Goal: Task Accomplishment & Management: Manage account settings

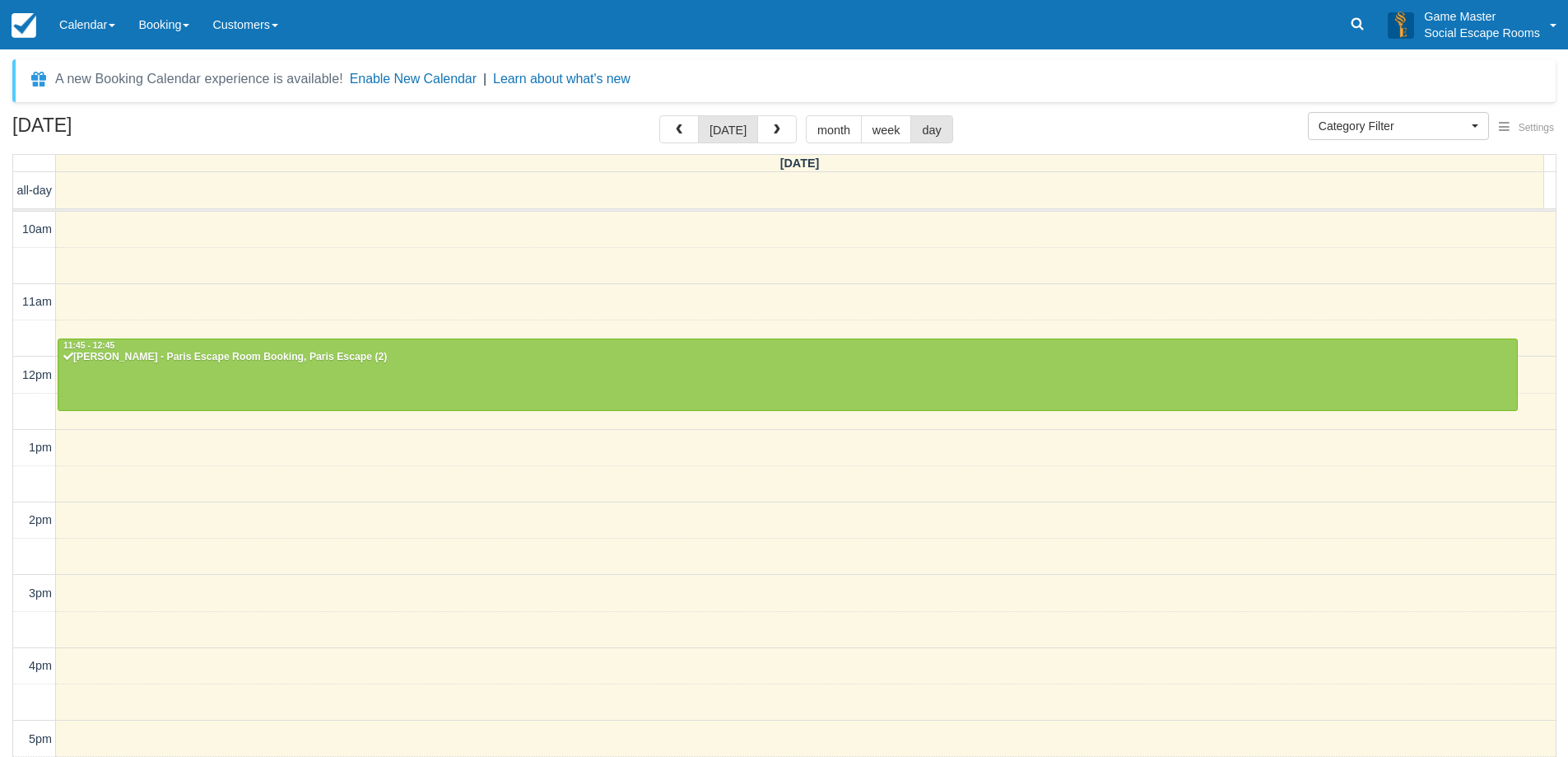
select select
click at [776, 125] on span "button" at bounding box center [777, 129] width 12 height 12
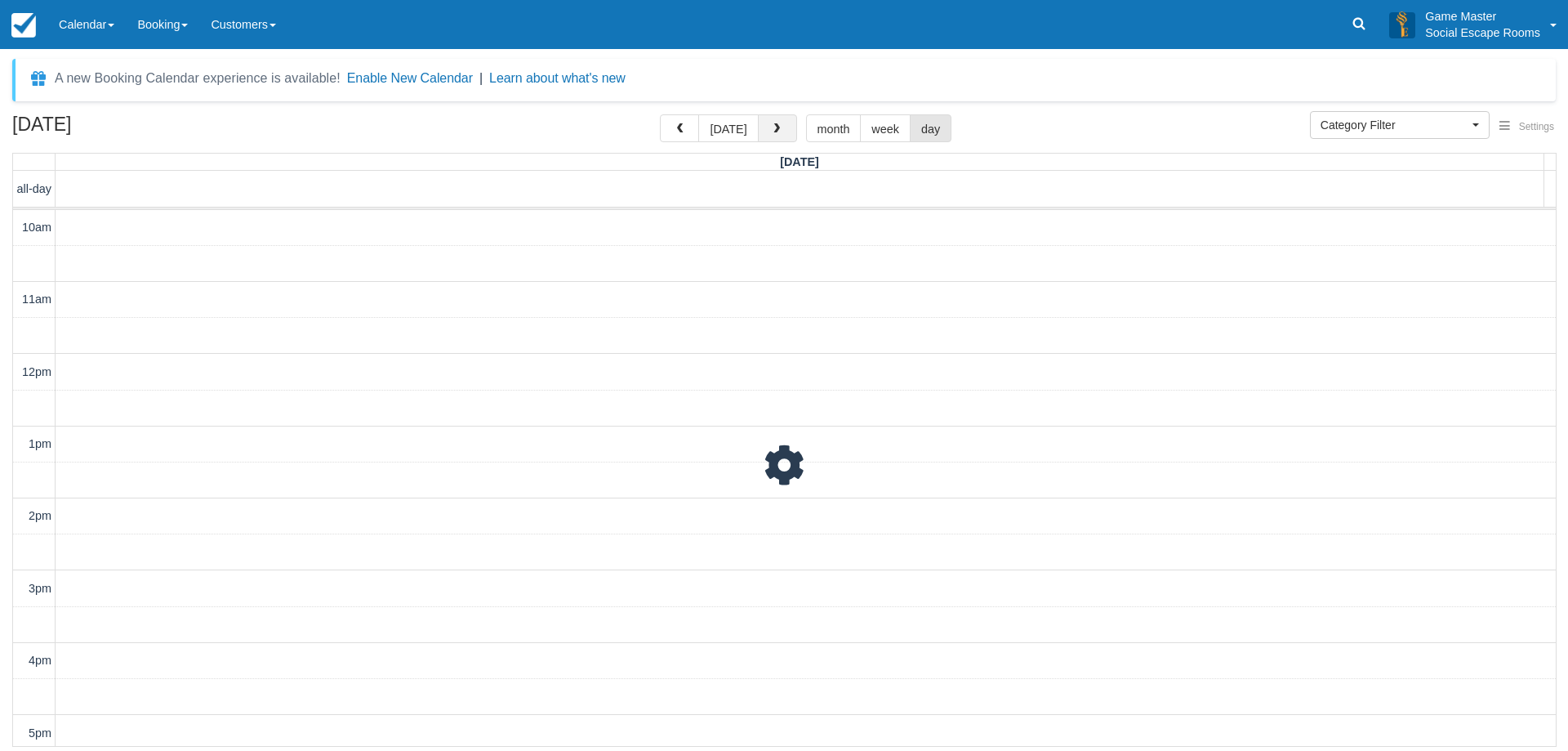
click at [771, 124] on span "button" at bounding box center [776, 128] width 11 height 11
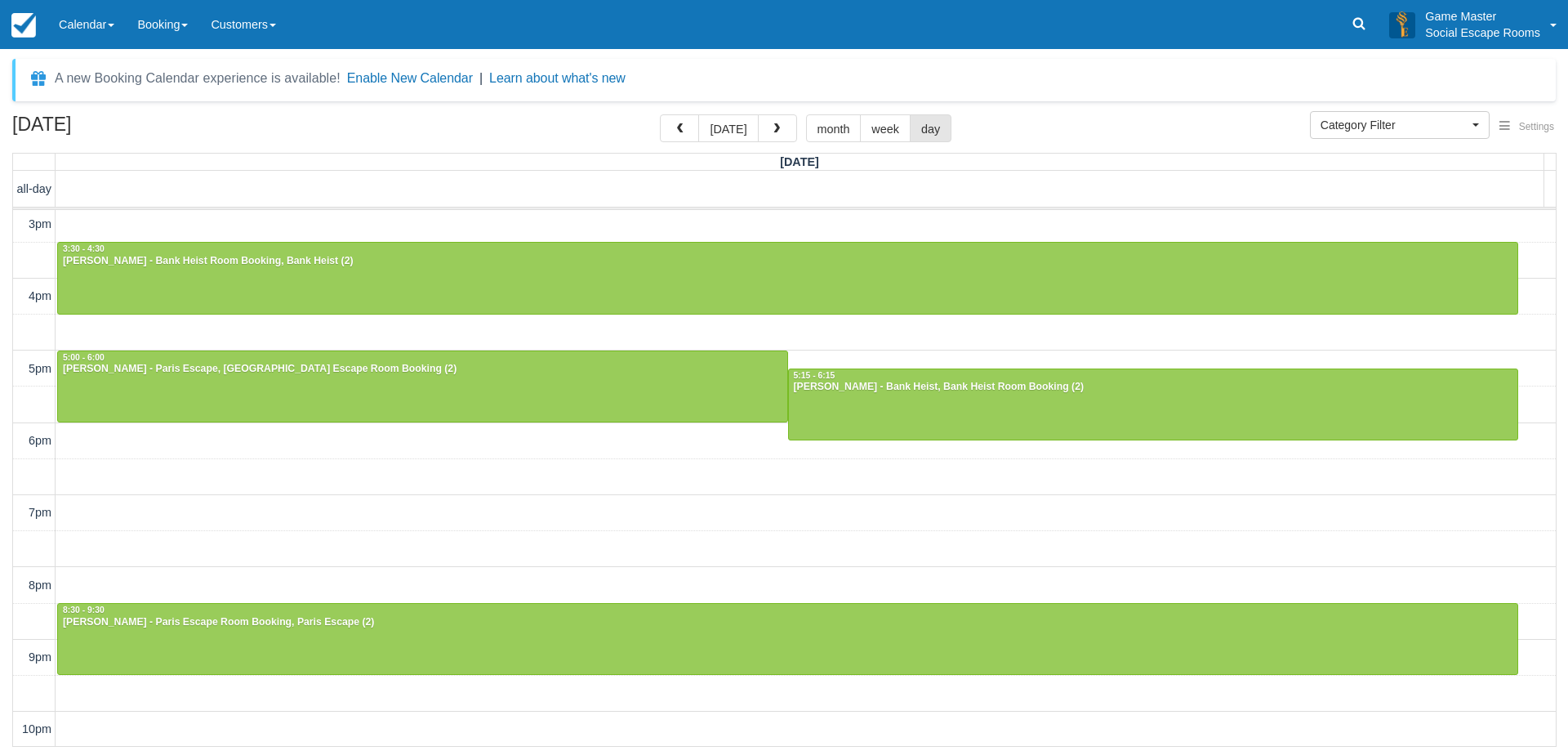
scroll to position [365, 0]
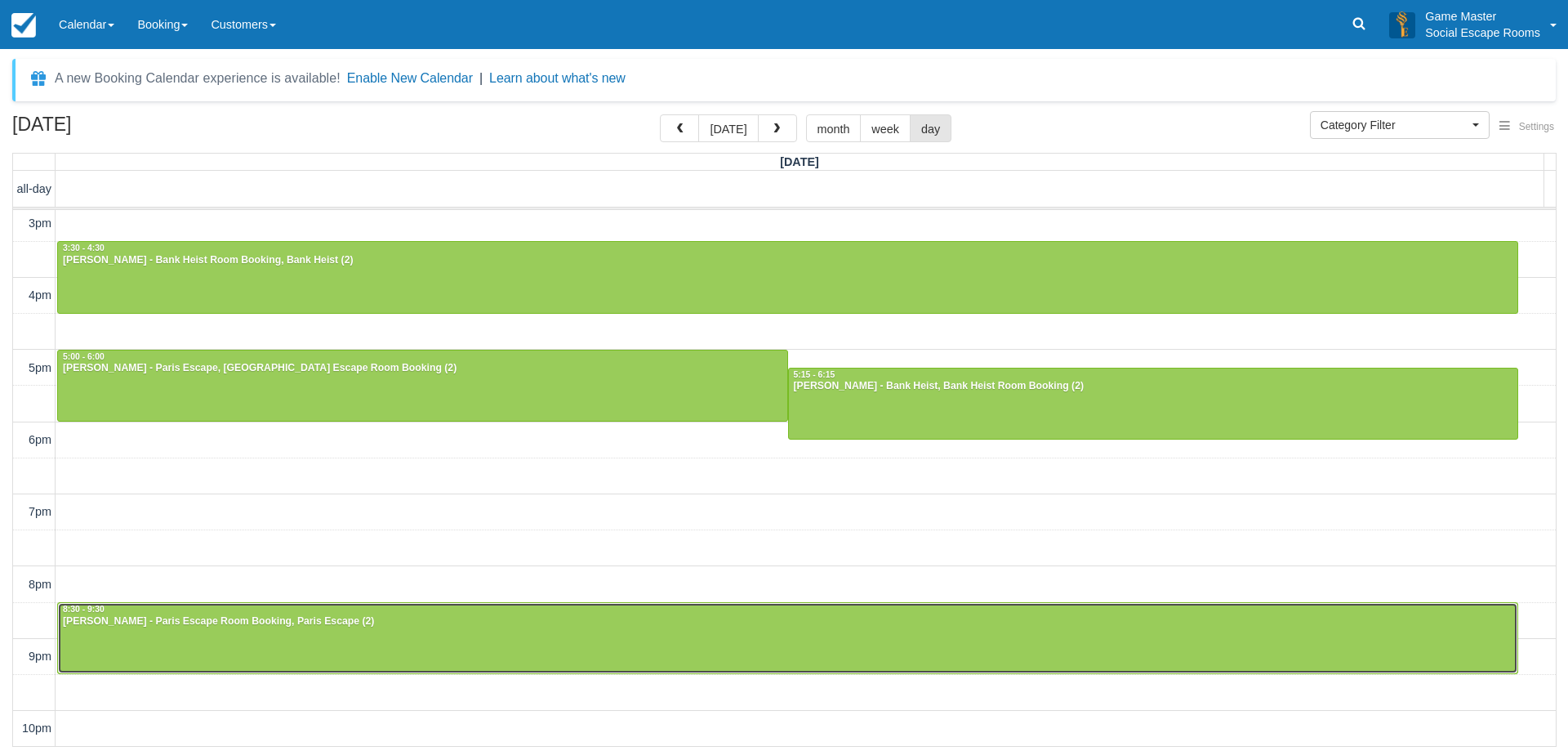
click at [194, 638] on div at bounding box center [788, 638] width 1459 height 70
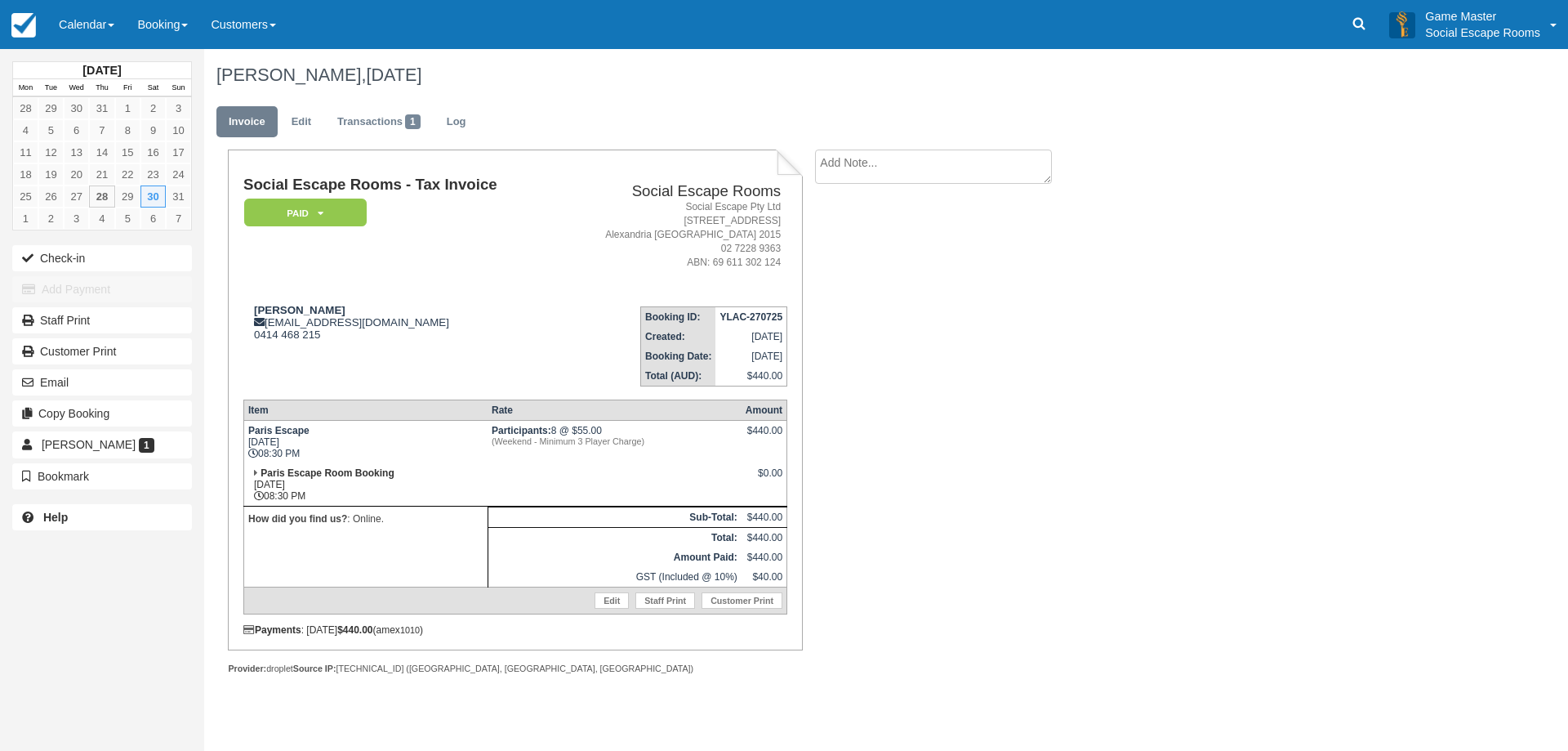
drag, startPoint x: 279, startPoint y: 311, endPoint x: 367, endPoint y: 295, distance: 89.4
click at [367, 295] on td "Samantha Leung sam_leung1@hotmail.com 0414 468 215" at bounding box center [399, 340] width 312 height 93
click at [373, 321] on div "Samantha Leung sam_leung1@hotmail.com 0414 468 215" at bounding box center [399, 323] width 312 height 37
drag, startPoint x: 552, startPoint y: 433, endPoint x: 609, endPoint y: 427, distance: 57.3
click at [609, 427] on td "Participants: 8 @ $55.00 (Weekend - Minimum 3 Player Charge)" at bounding box center [614, 441] width 254 height 43
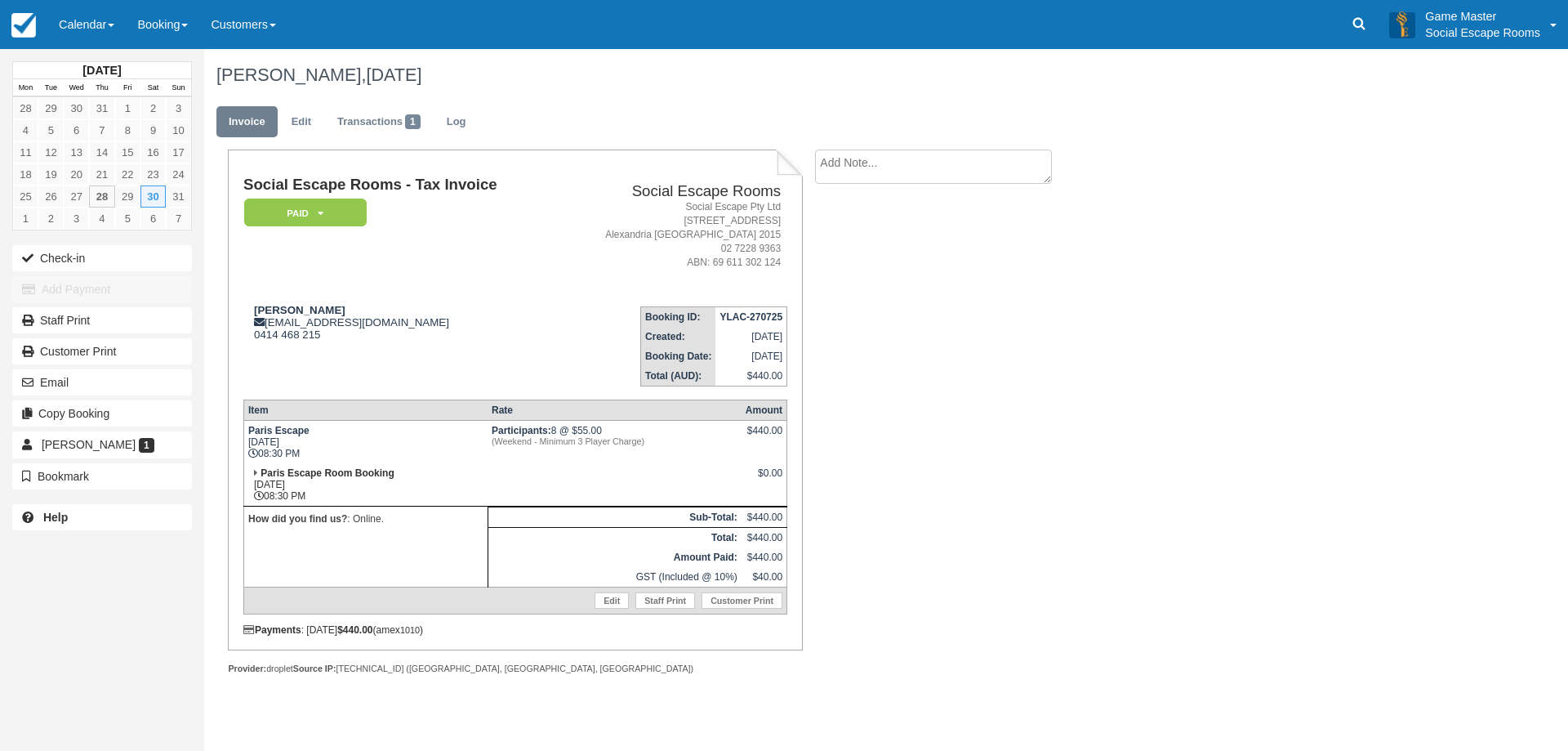
click at [609, 427] on td "Participants: 8 @ $55.00 (Weekend - Minimum 3 Player Charge)" at bounding box center [614, 441] width 254 height 43
drag, startPoint x: 323, startPoint y: 499, endPoint x: 272, endPoint y: 469, distance: 59.2
click at [271, 469] on td "Paris Escape Room Booking Sat Aug 30, 2025 08:30 PM" at bounding box center [366, 485] width 244 height 43
click at [295, 458] on td "Paris Escape Sat Aug 30, 2025 08:30 PM" at bounding box center [366, 441] width 244 height 43
drag, startPoint x: 316, startPoint y: 493, endPoint x: 273, endPoint y: 474, distance: 47.0
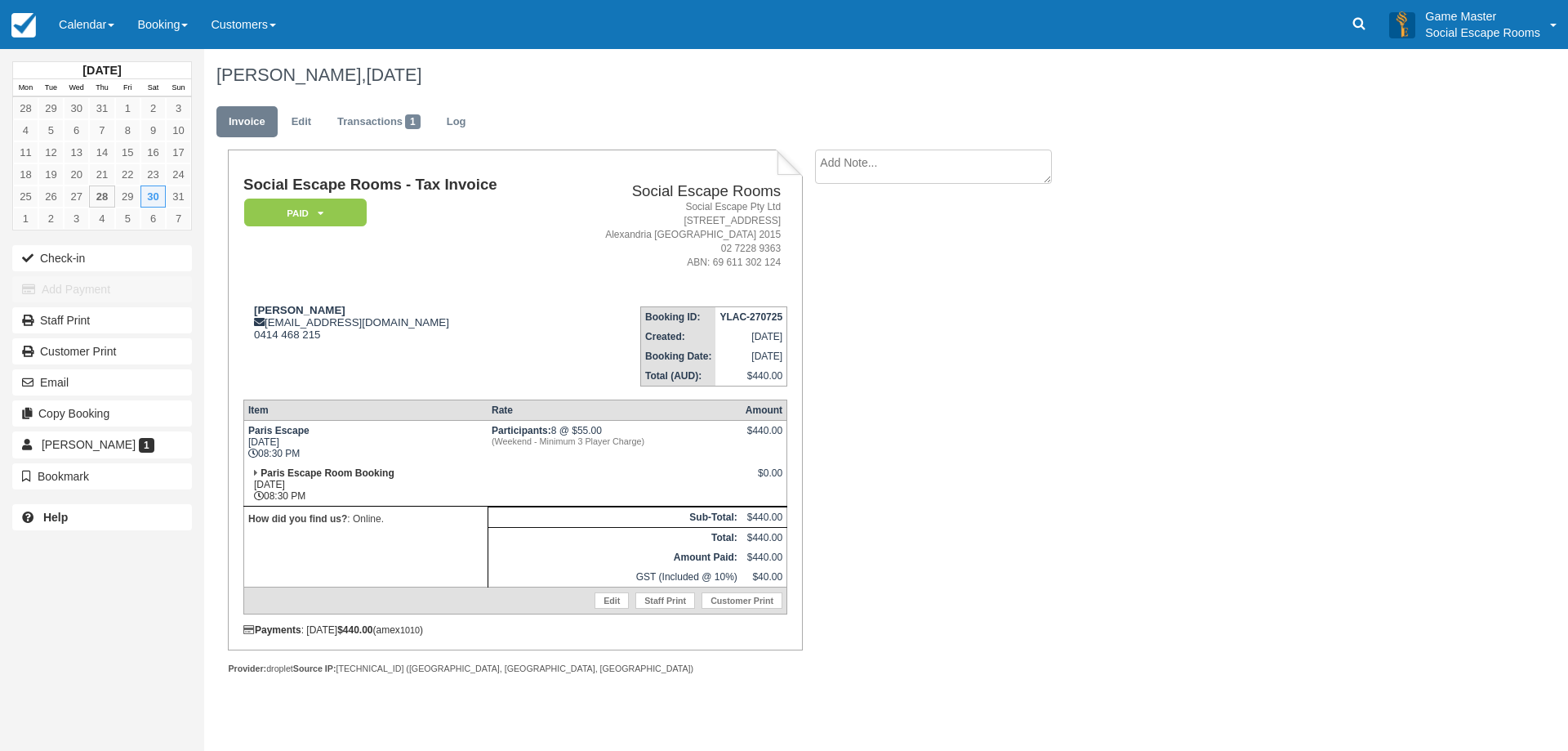
click at [273, 474] on td "Paris Escape Room Booking Sat Aug 30, 2025 08:30 PM" at bounding box center [366, 485] width 244 height 43
click at [410, 463] on td "Paris Escape Room Booking Sat Aug 30, 2025 08:30 PM" at bounding box center [366, 485] width 244 height 43
click at [609, 599] on link "Edit" at bounding box center [611, 601] width 34 height 17
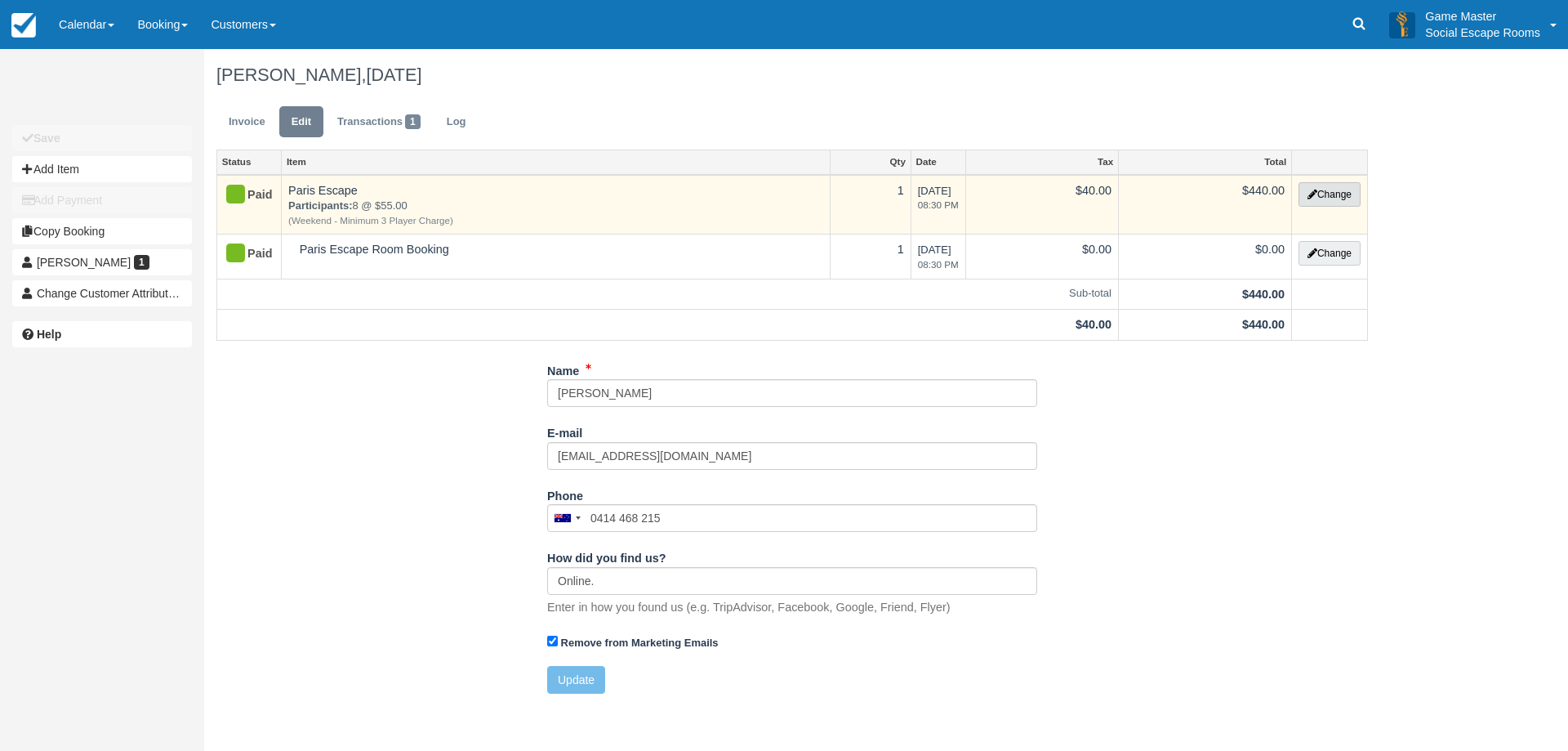
click at [1317, 187] on button "Change" at bounding box center [1329, 194] width 62 height 25
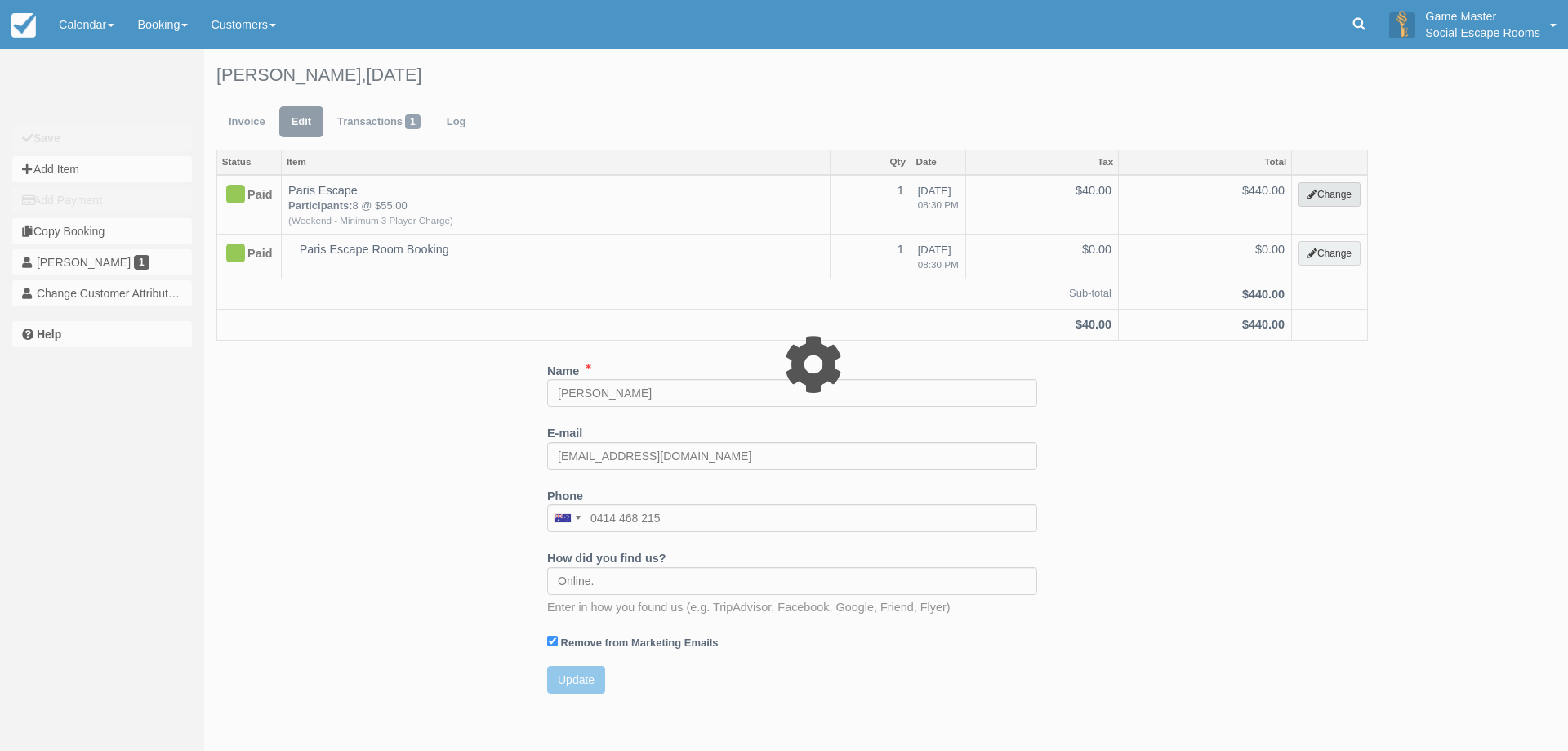
select select "2"
type input "440.00"
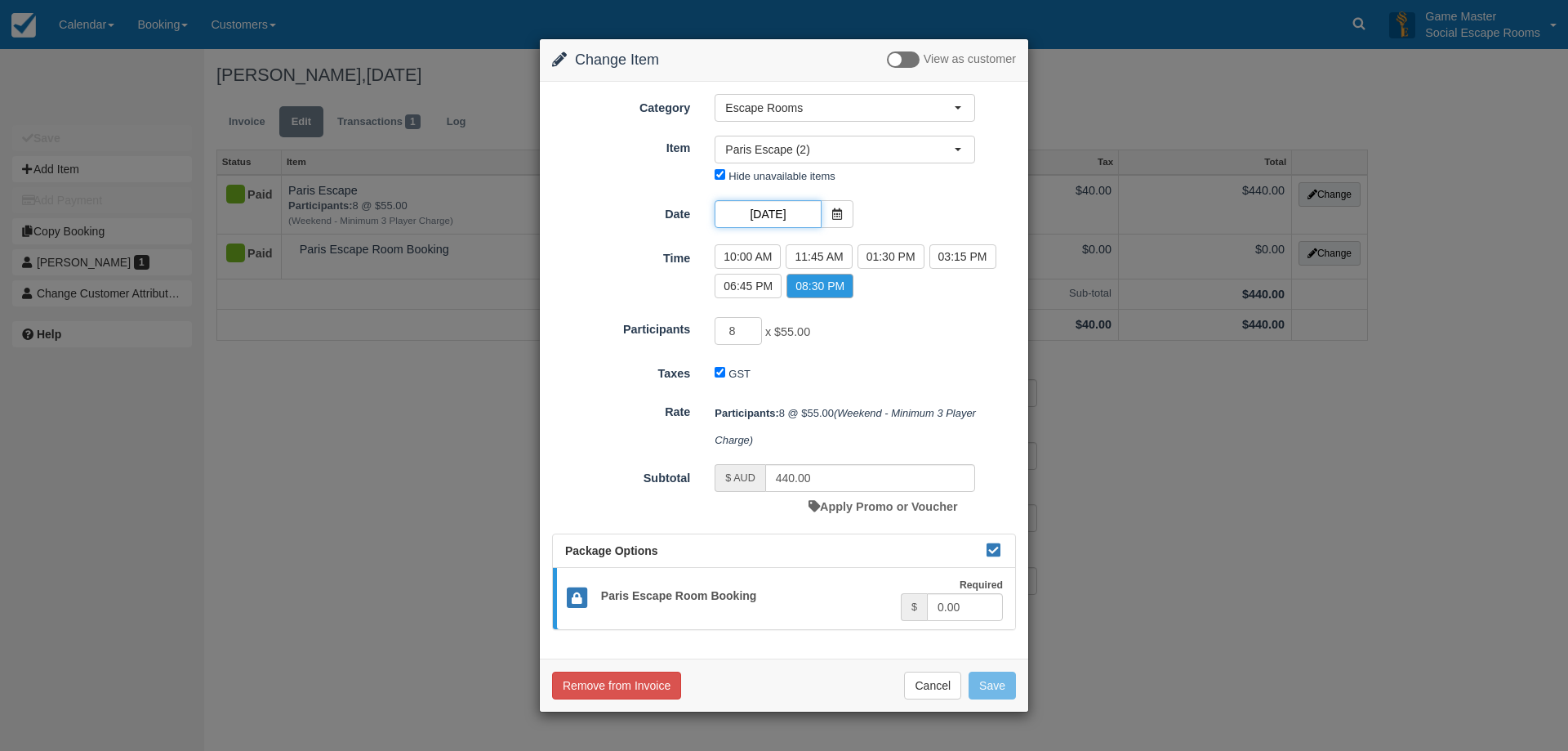
click at [811, 208] on input "30/08/2025" at bounding box center [767, 215] width 106 height 28
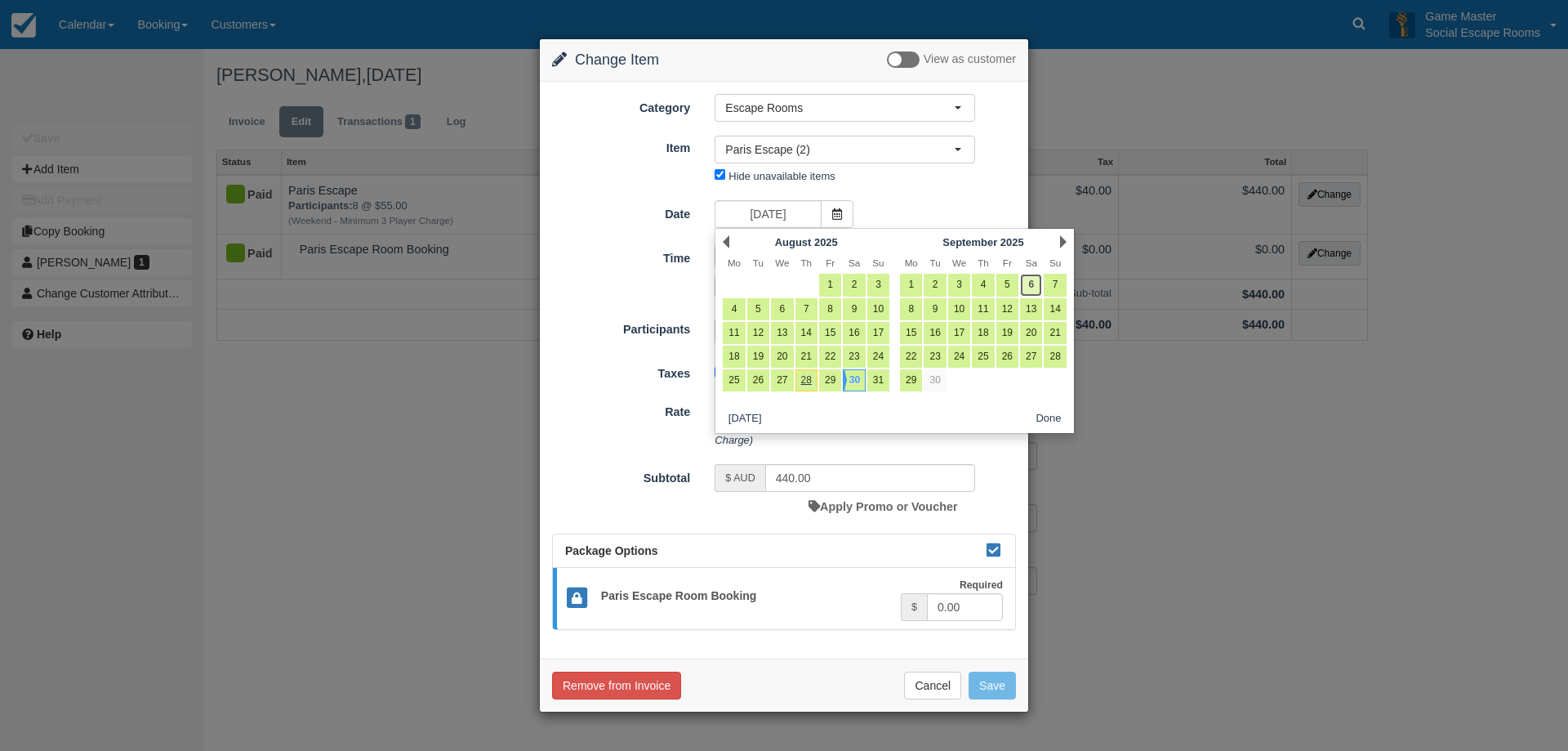
click at [1032, 285] on link "6" at bounding box center [1031, 284] width 22 height 22
type input "06/09/2025"
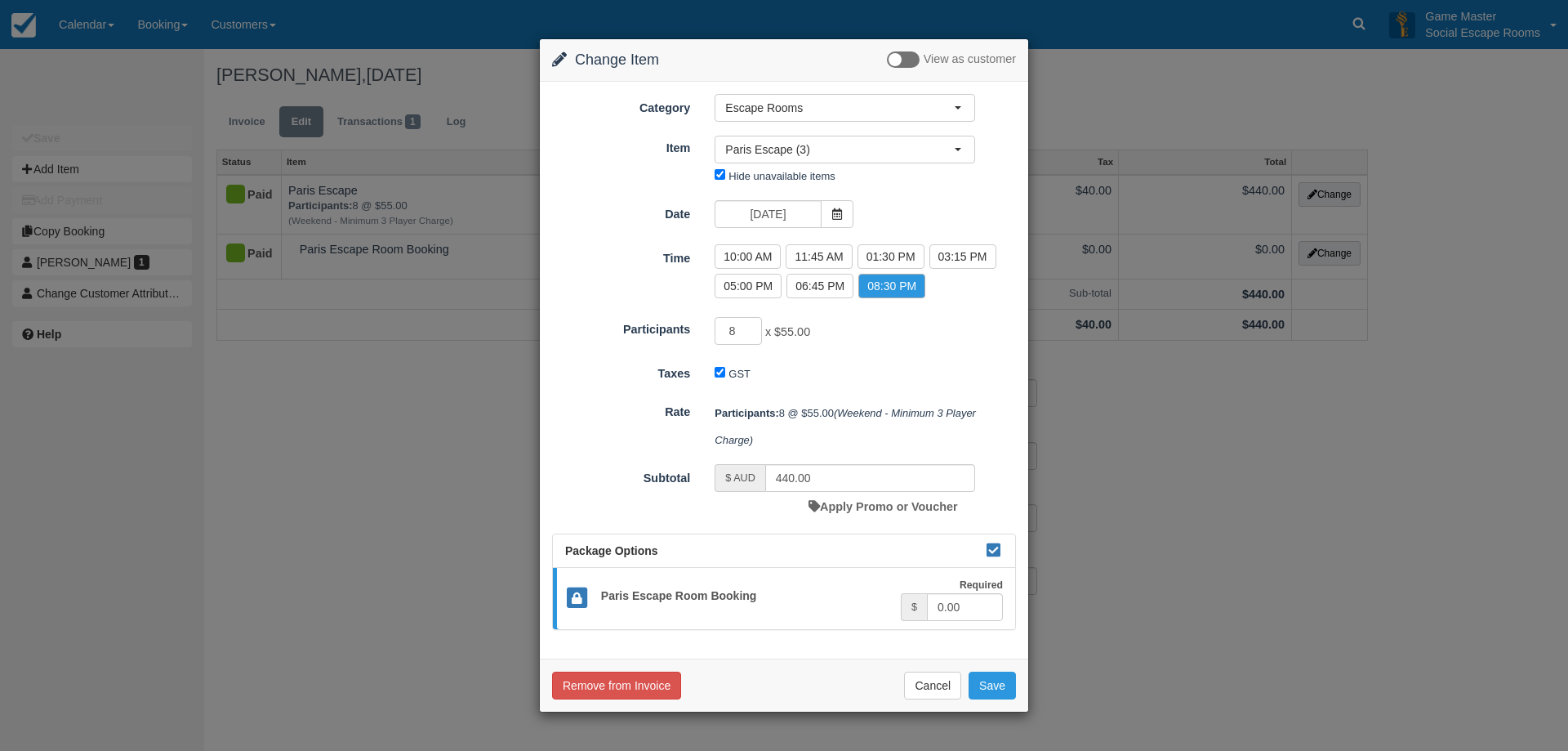
click at [892, 202] on div "Date 06/09/2025" at bounding box center [784, 216] width 489 height 32
click at [803, 214] on input "06/09/2025" at bounding box center [767, 215] width 106 height 28
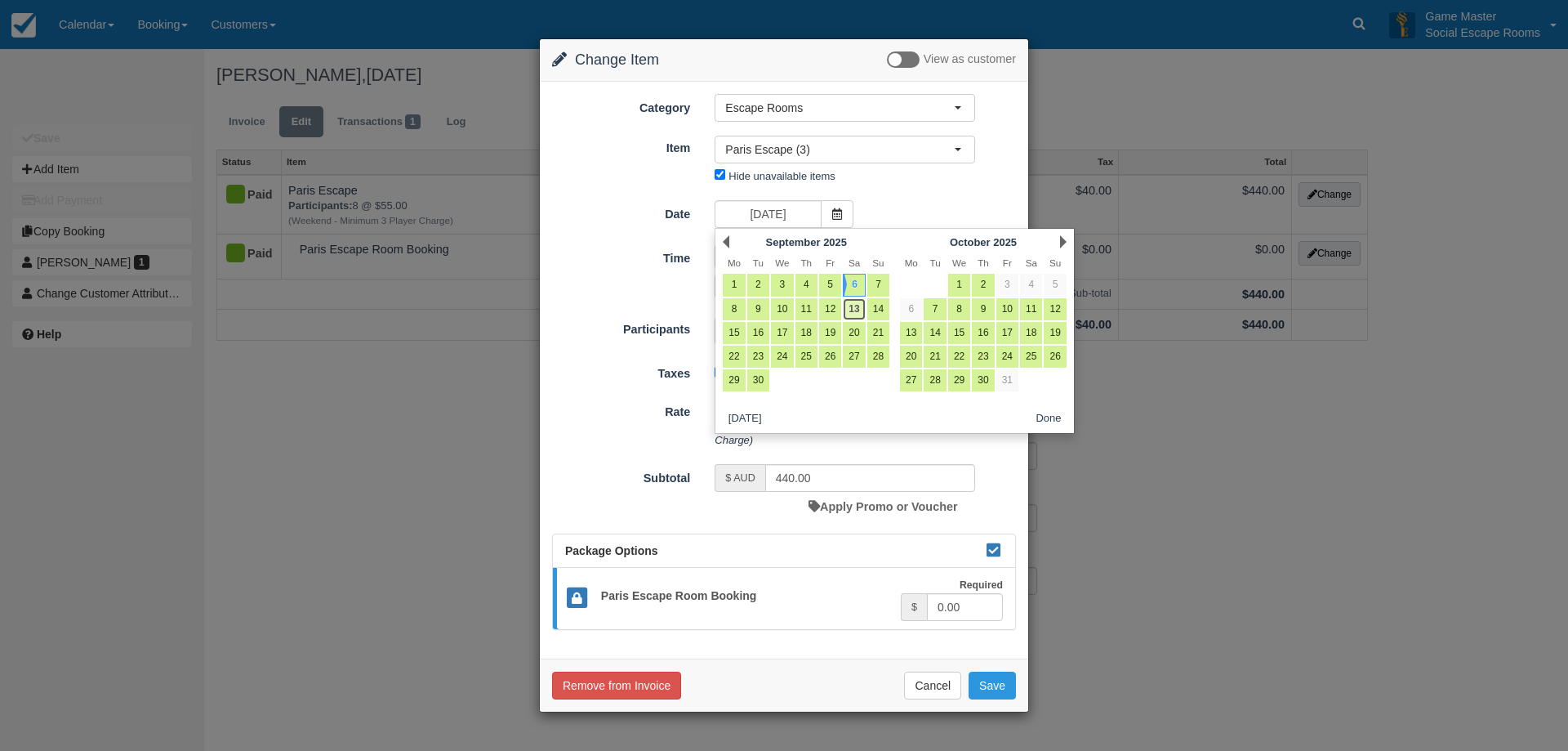
click at [859, 308] on link "13" at bounding box center [853, 309] width 22 height 22
type input "13/09/2025"
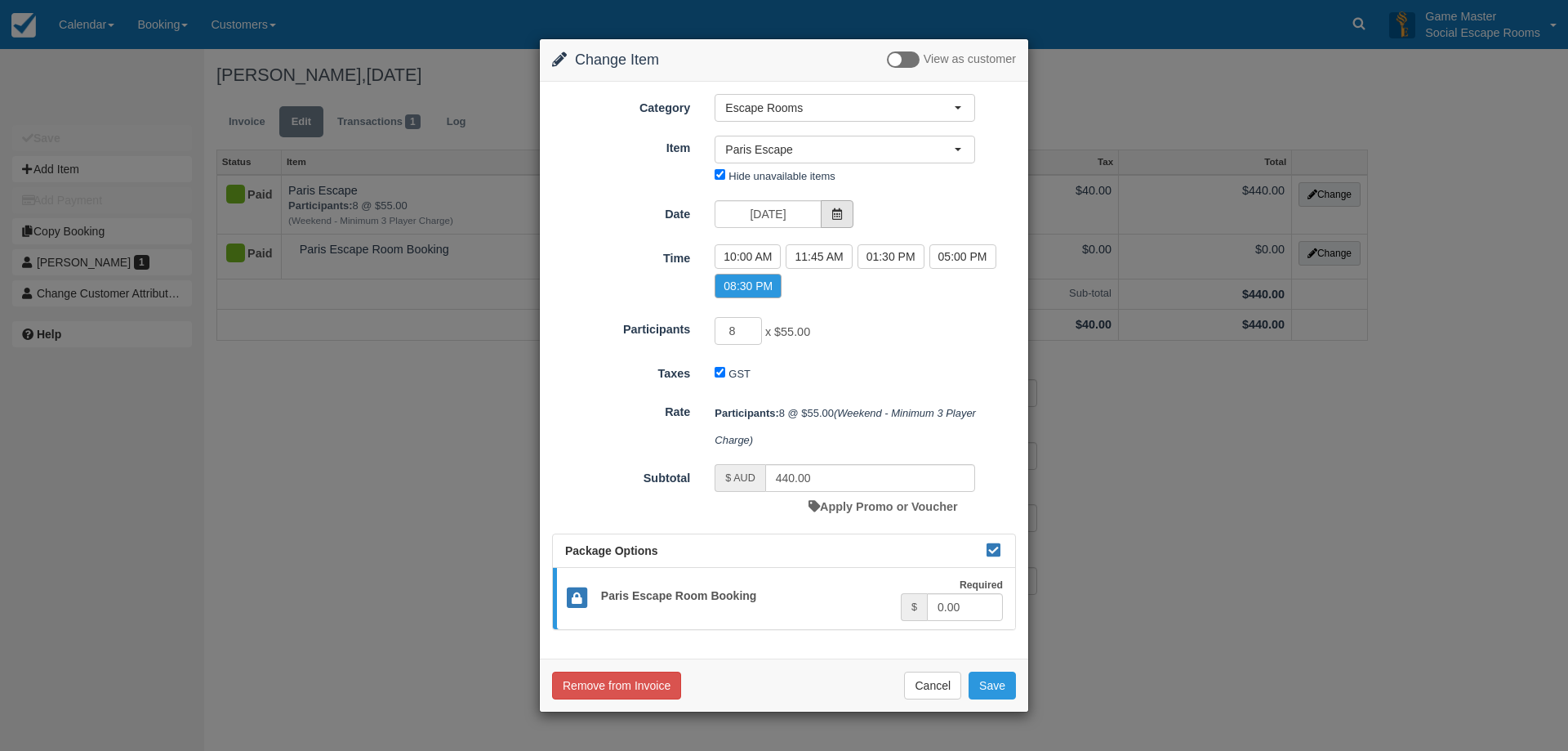
click at [839, 220] on span at bounding box center [837, 215] width 33 height 28
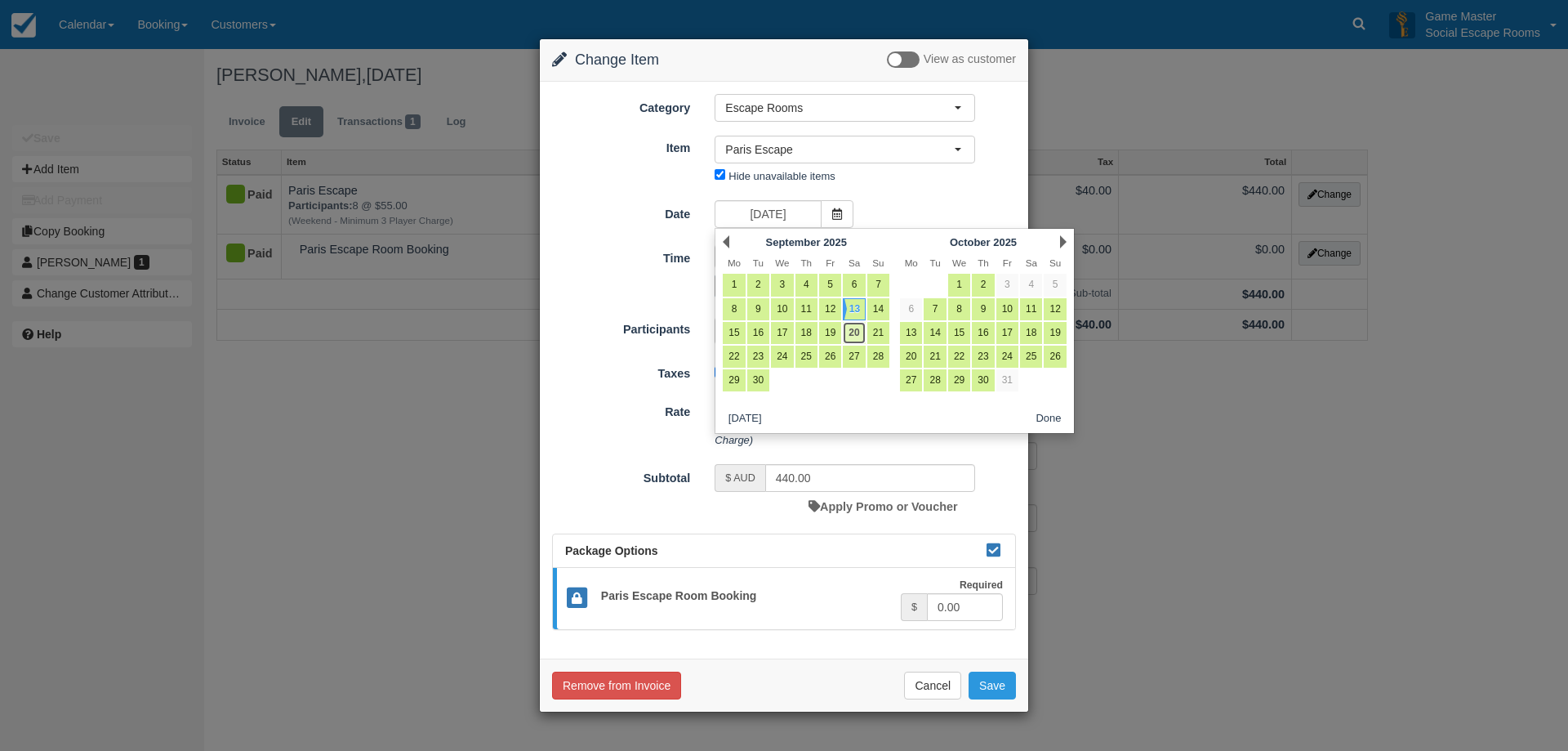
click at [860, 330] on link "20" at bounding box center [853, 332] width 22 height 22
type input "20/09/2025"
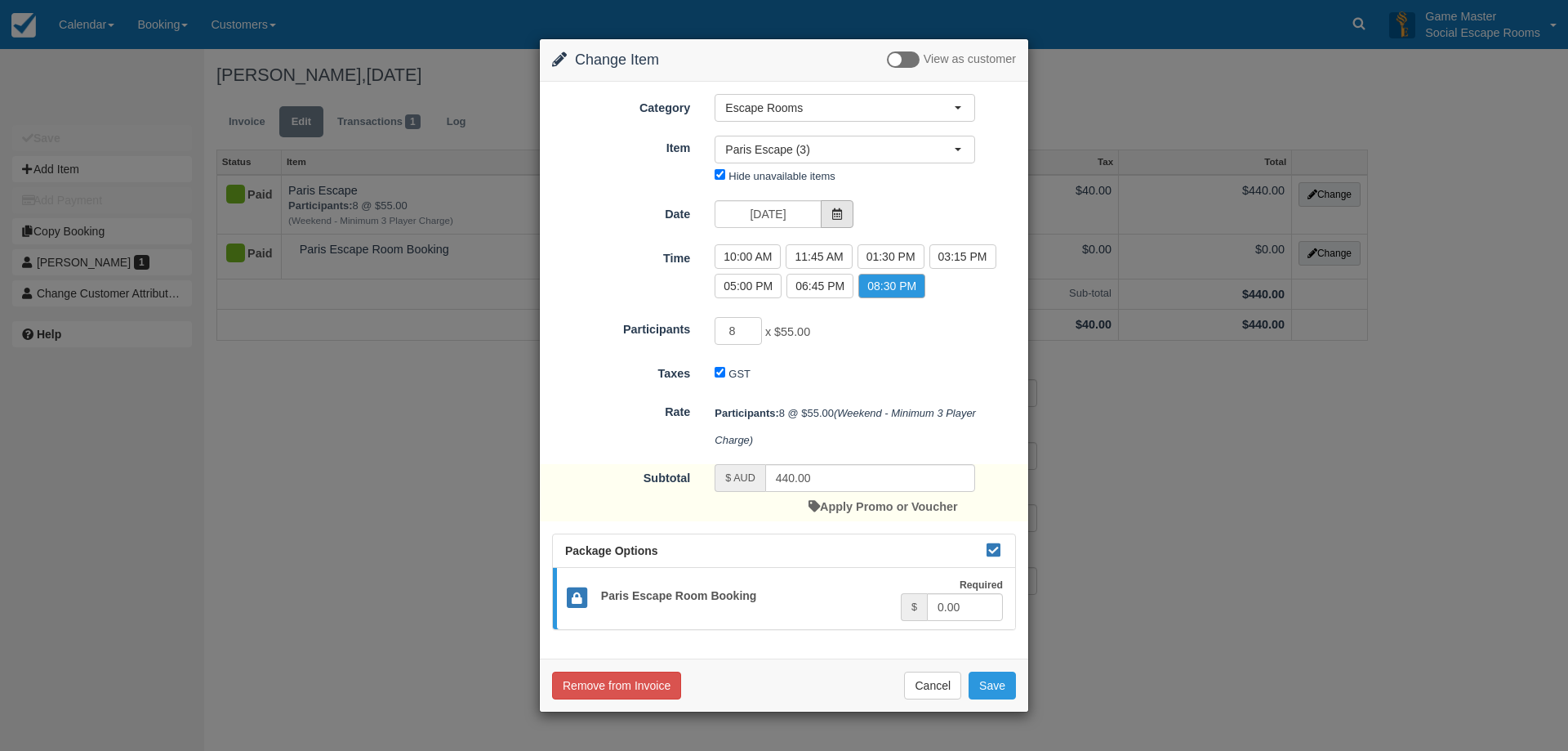
click at [840, 214] on icon at bounding box center [837, 214] width 11 height 11
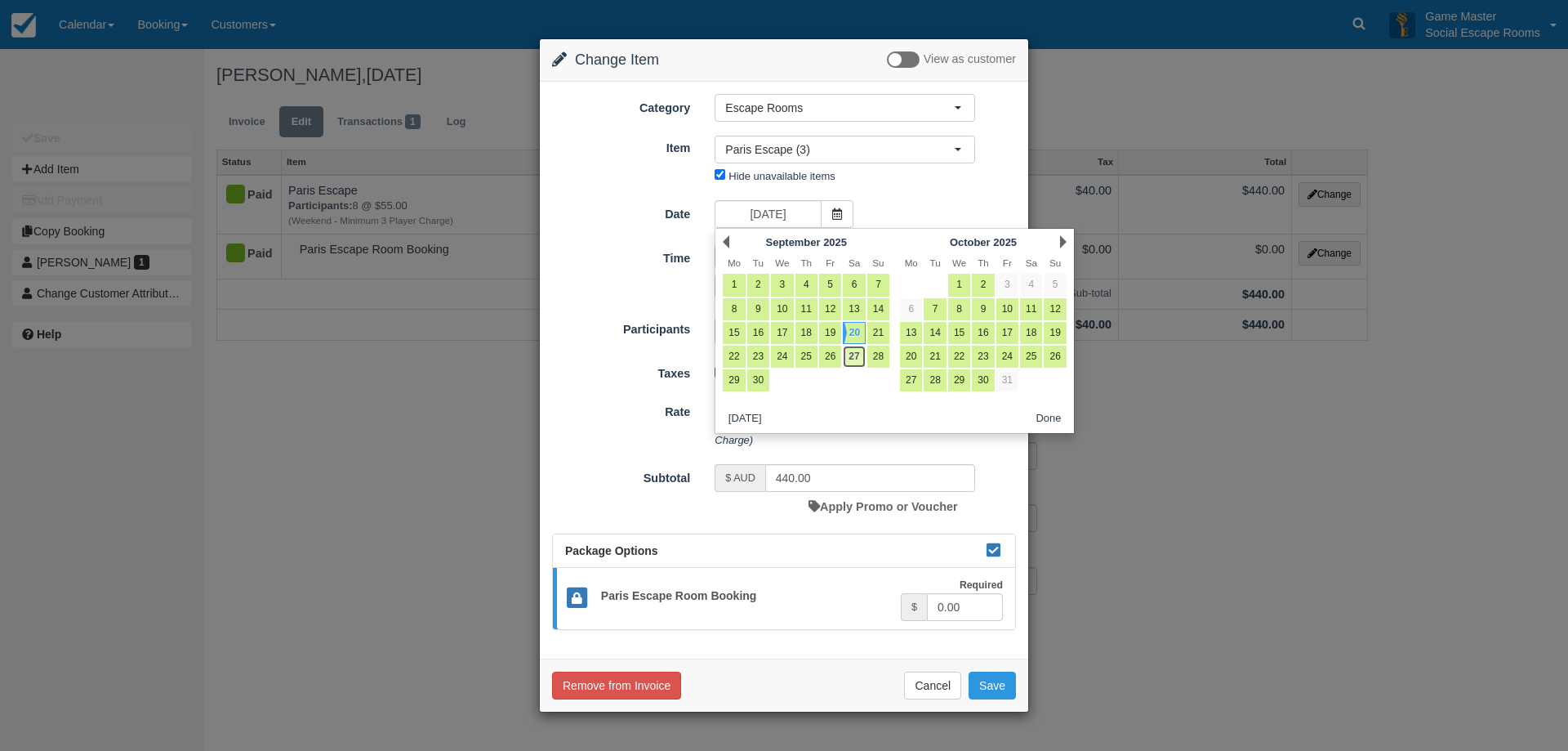
click at [853, 355] on link "27" at bounding box center [853, 356] width 22 height 22
type input "27/09/2025"
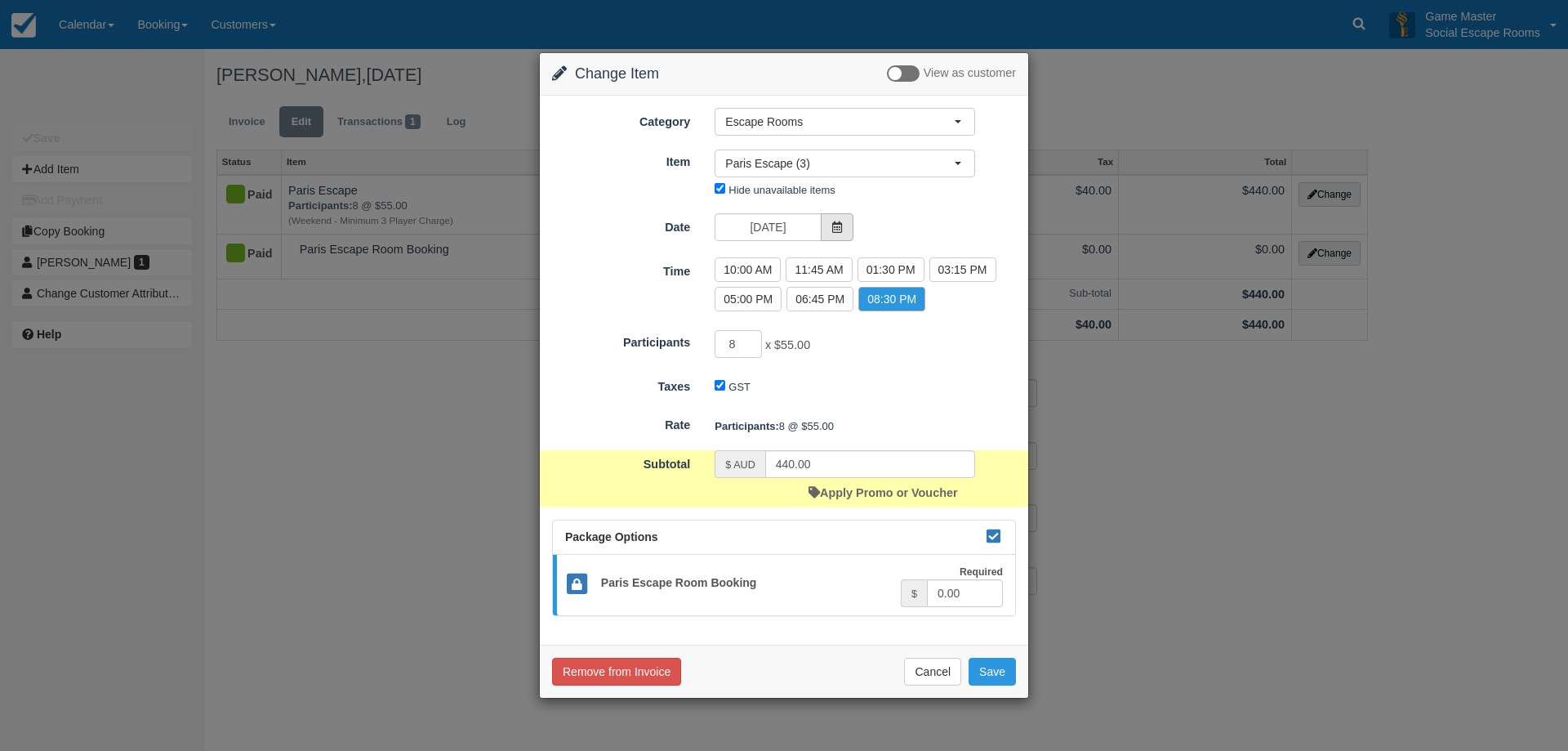
click at [836, 230] on icon at bounding box center [837, 227] width 11 height 11
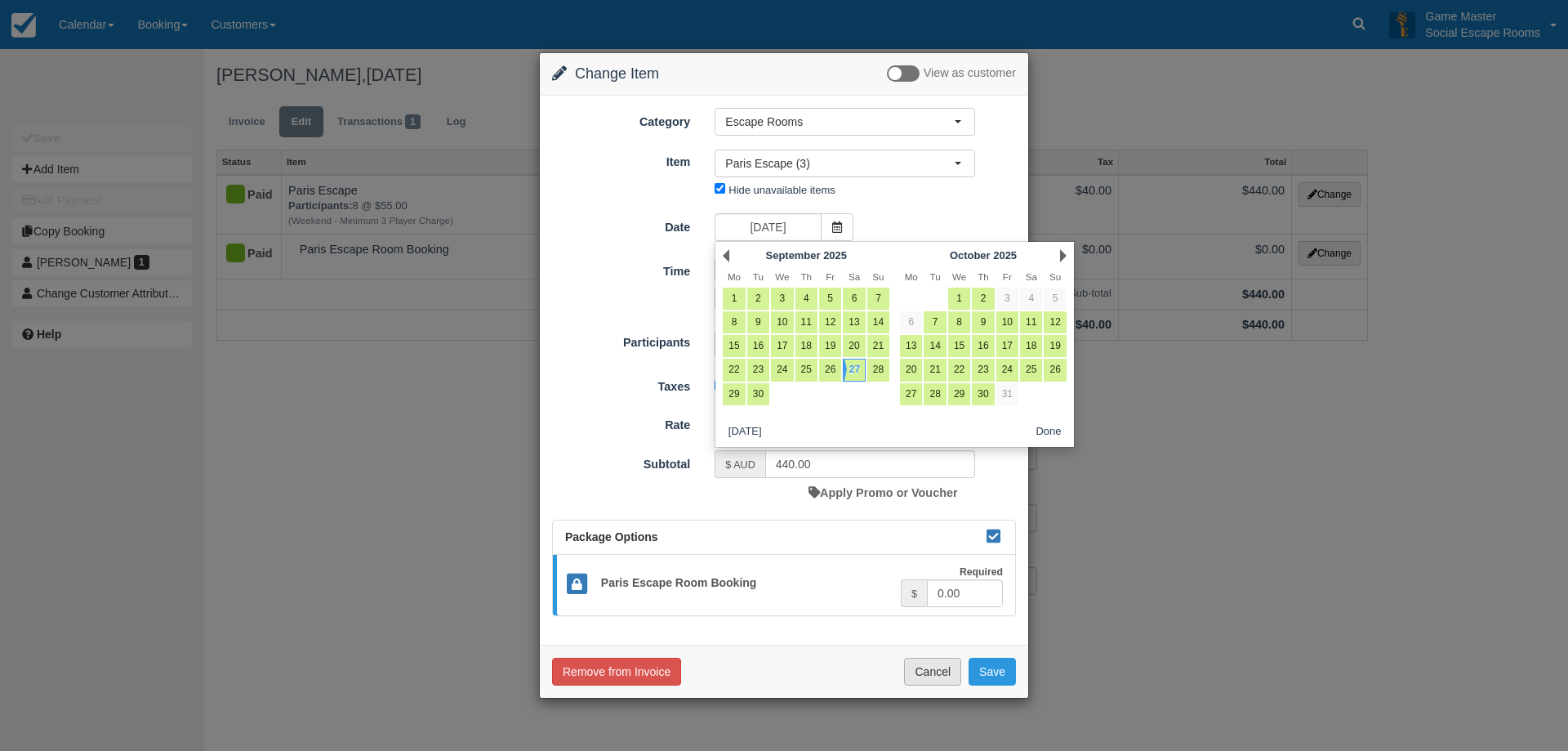
click at [916, 675] on button "Cancel" at bounding box center [933, 672] width 57 height 28
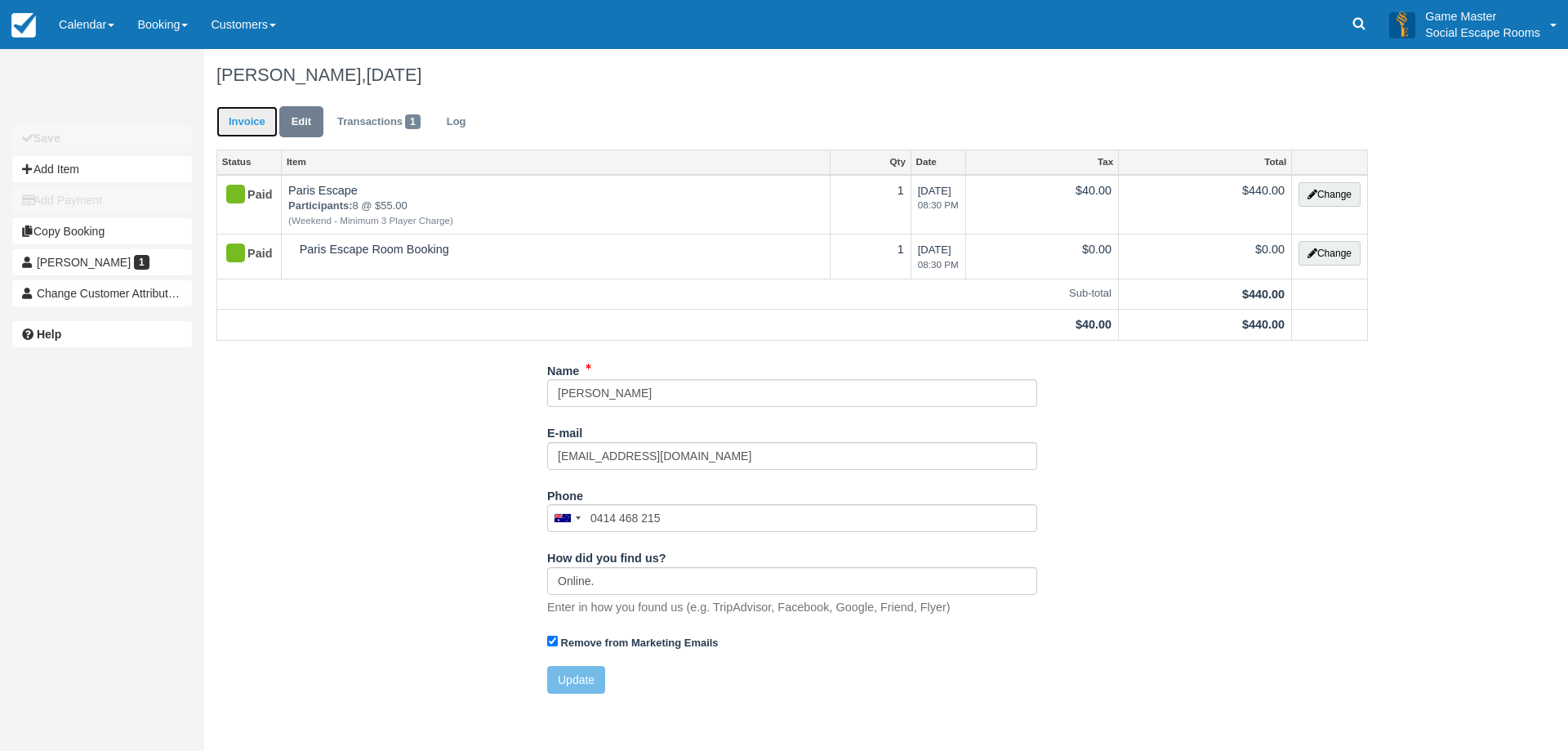
click at [262, 123] on link "Invoice" at bounding box center [247, 122] width 62 height 32
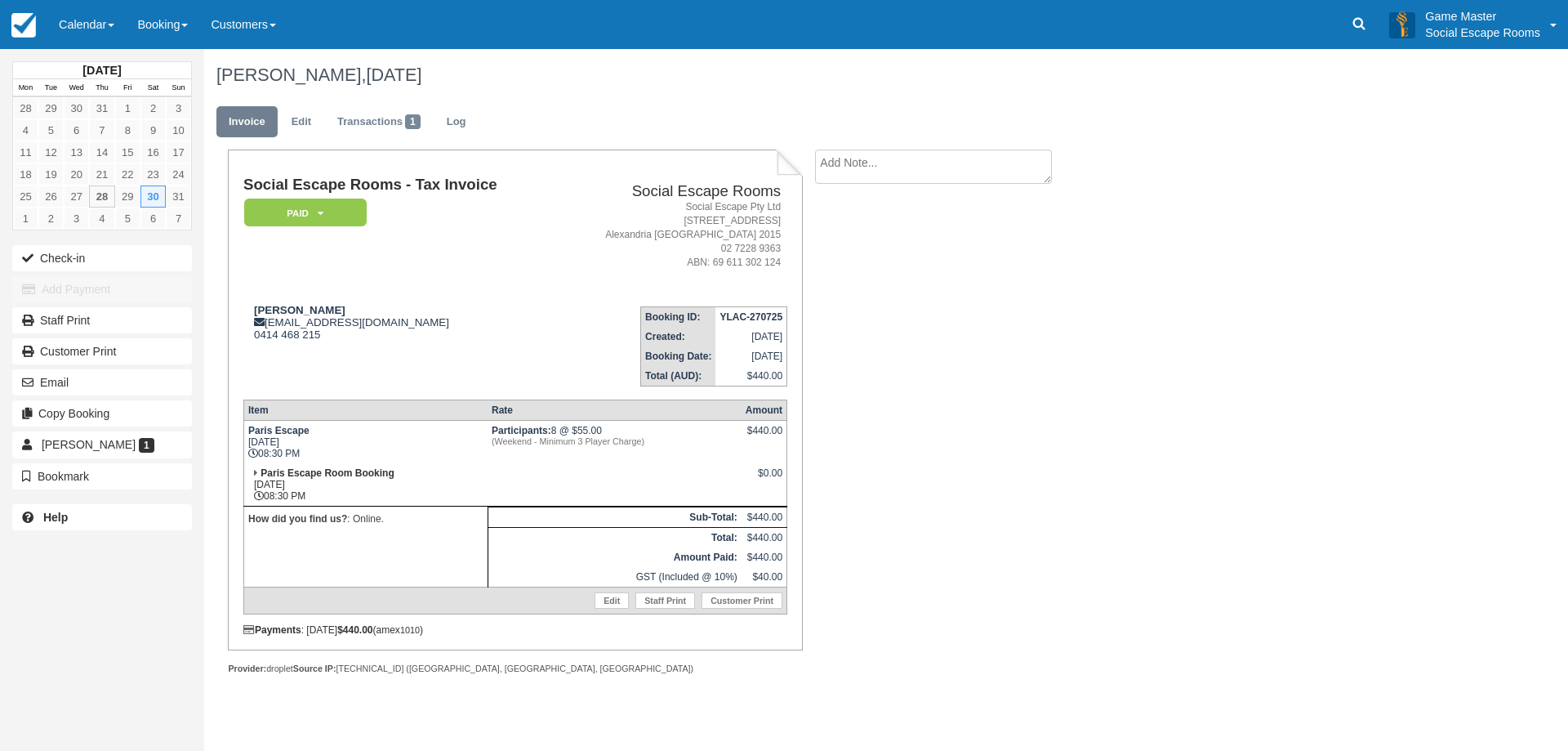
click at [926, 350] on div "Social Escape Rooms - Tax Invoice Paid   Pending Reserved Deposit Blocked for C…" at bounding box center [653, 429] width 898 height 560
click at [1067, 491] on div "Social Escape Rooms - Tax Invoice Paid   Pending Reserved Deposit Blocked for C…" at bounding box center [653, 429] width 898 height 560
click at [910, 169] on textarea at bounding box center [933, 195] width 236 height 91
type textarea "Wants to reschedule to potentially the 6th or 13th. Will call on Friday (29th) …"
click at [871, 267] on button "Create" at bounding box center [852, 260] width 74 height 28
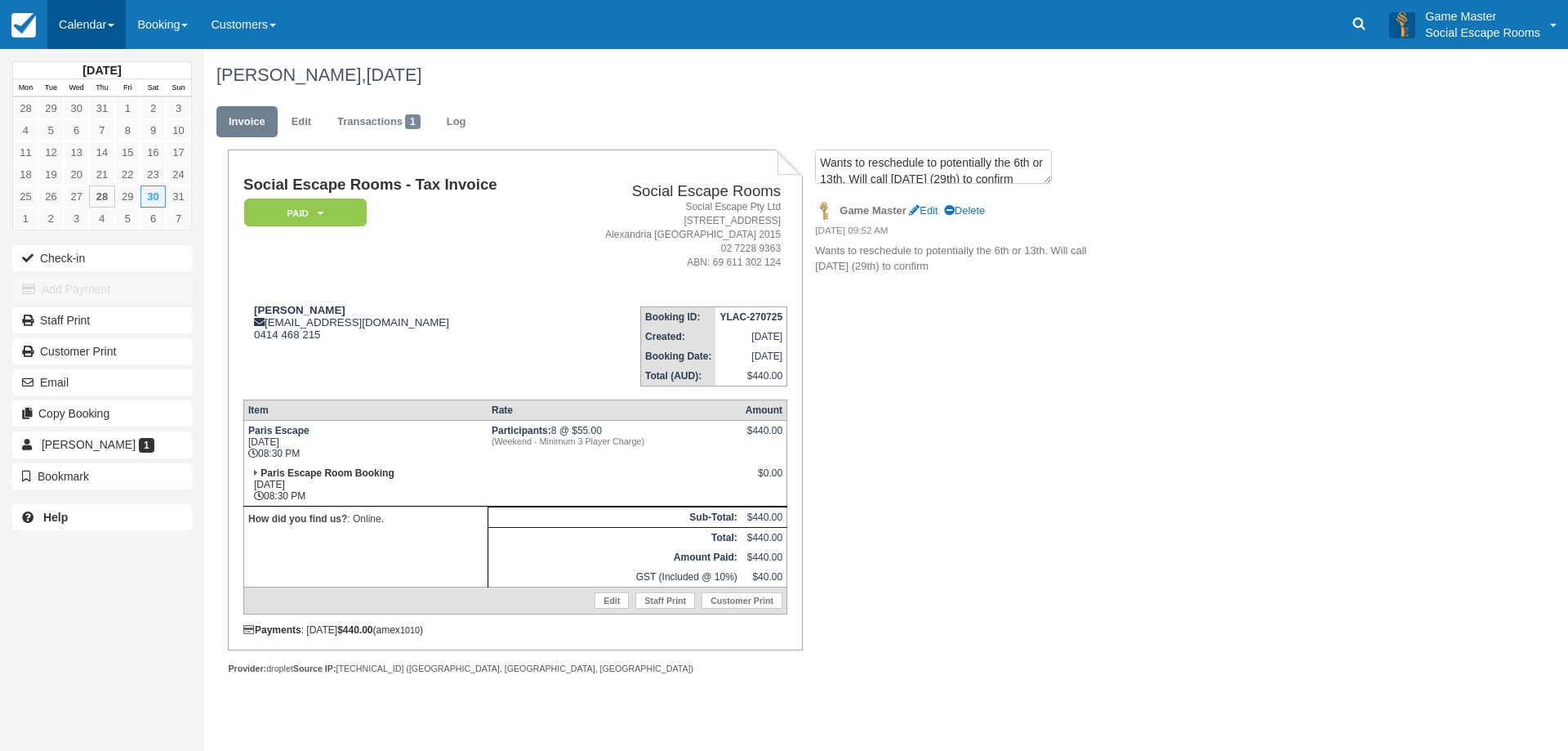
click at [88, 29] on link "Calendar" at bounding box center [86, 25] width 78 height 49
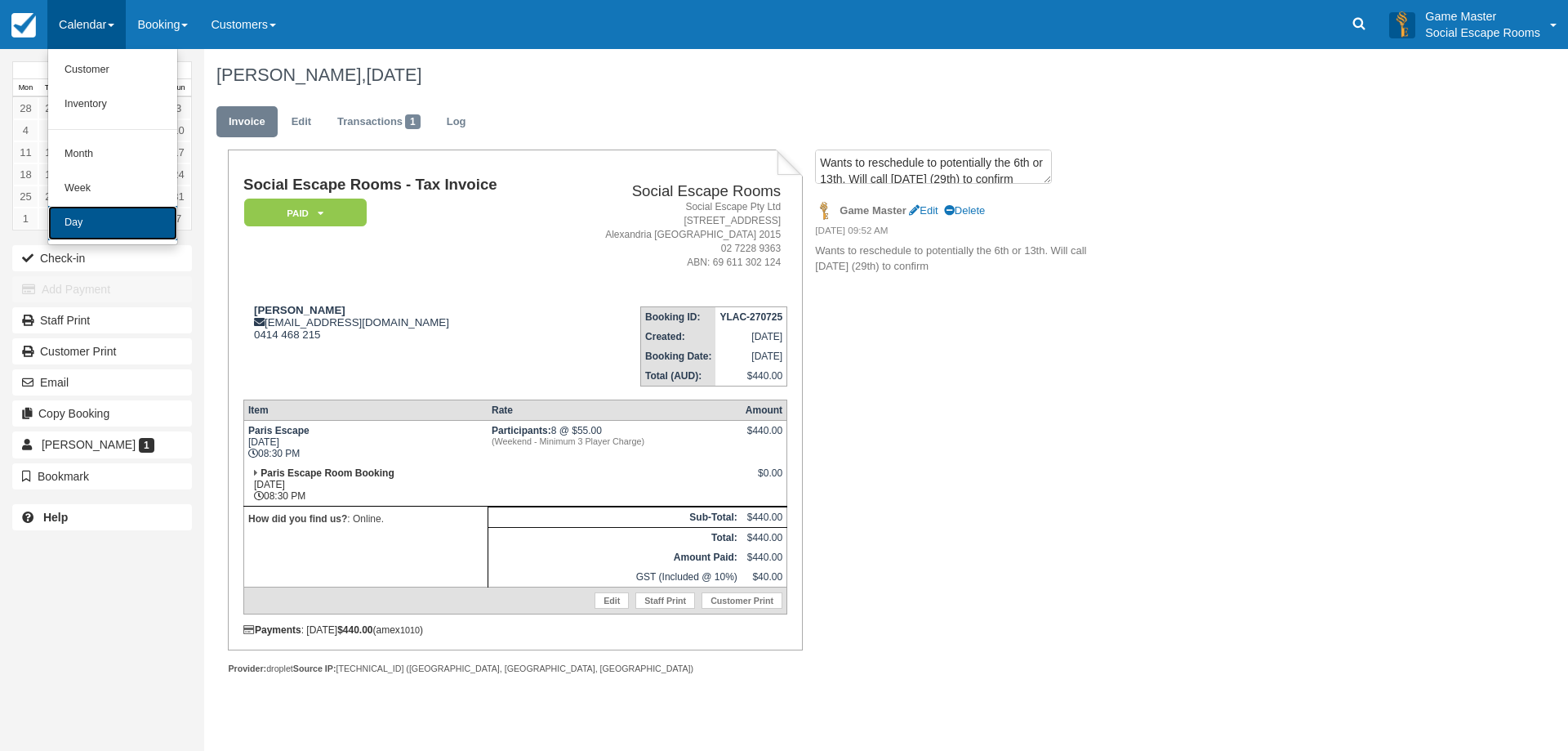
click at [87, 223] on link "Day" at bounding box center [113, 222] width 129 height 34
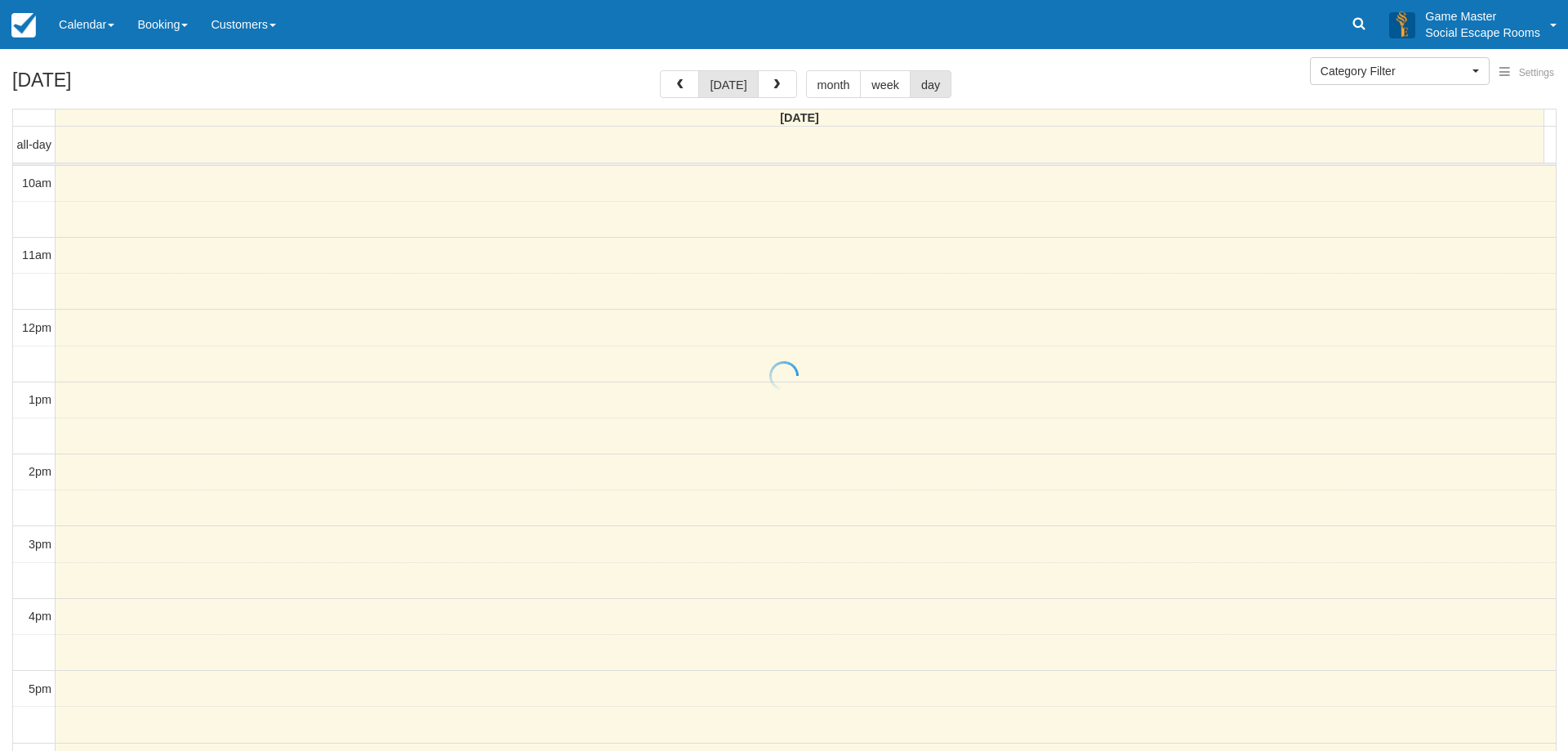
select select
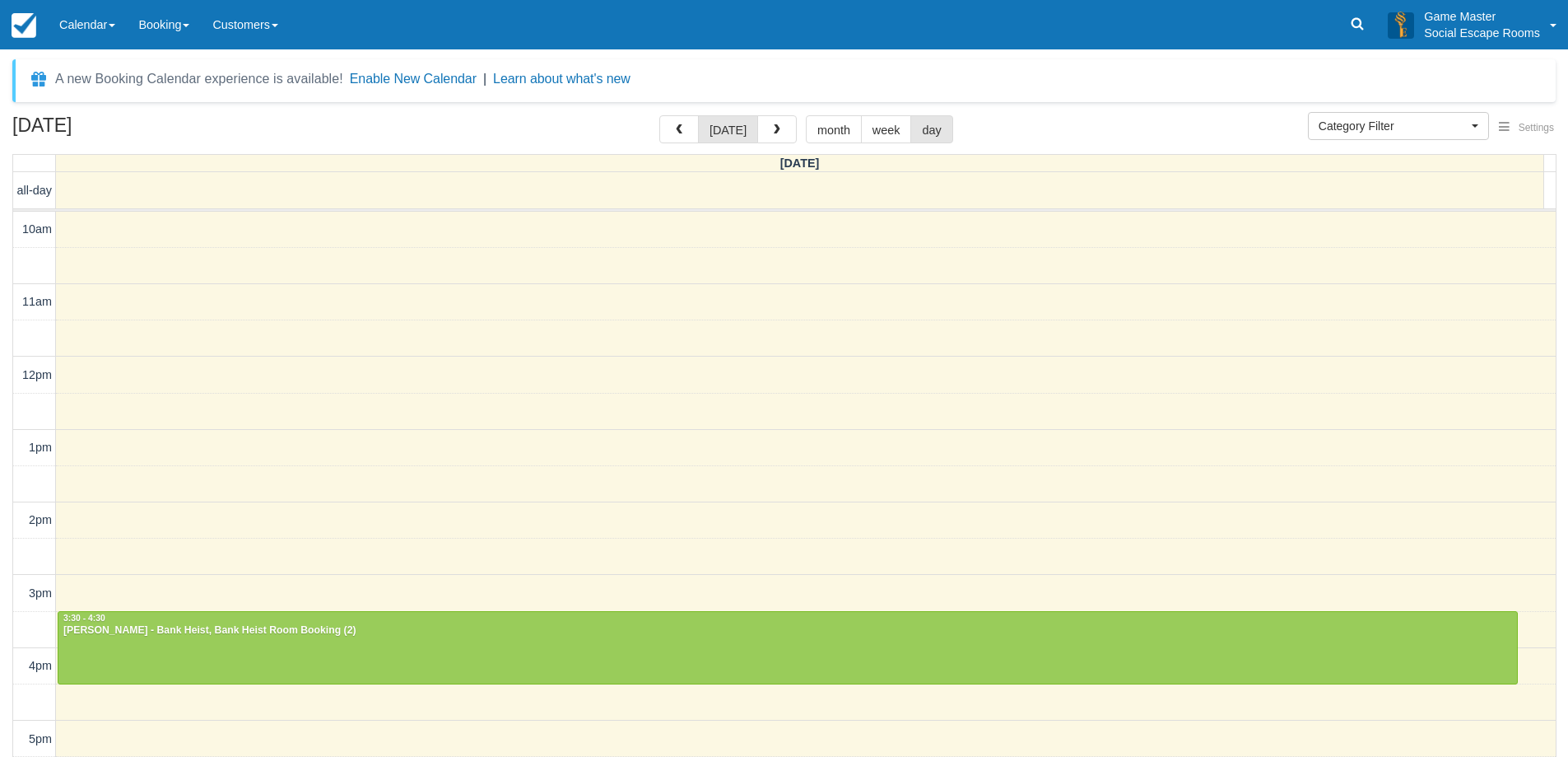
click at [1117, 133] on div "[DATE] [DATE] month week day" at bounding box center [784, 133] width 1543 height 35
click at [772, 130] on span "button" at bounding box center [777, 129] width 12 height 12
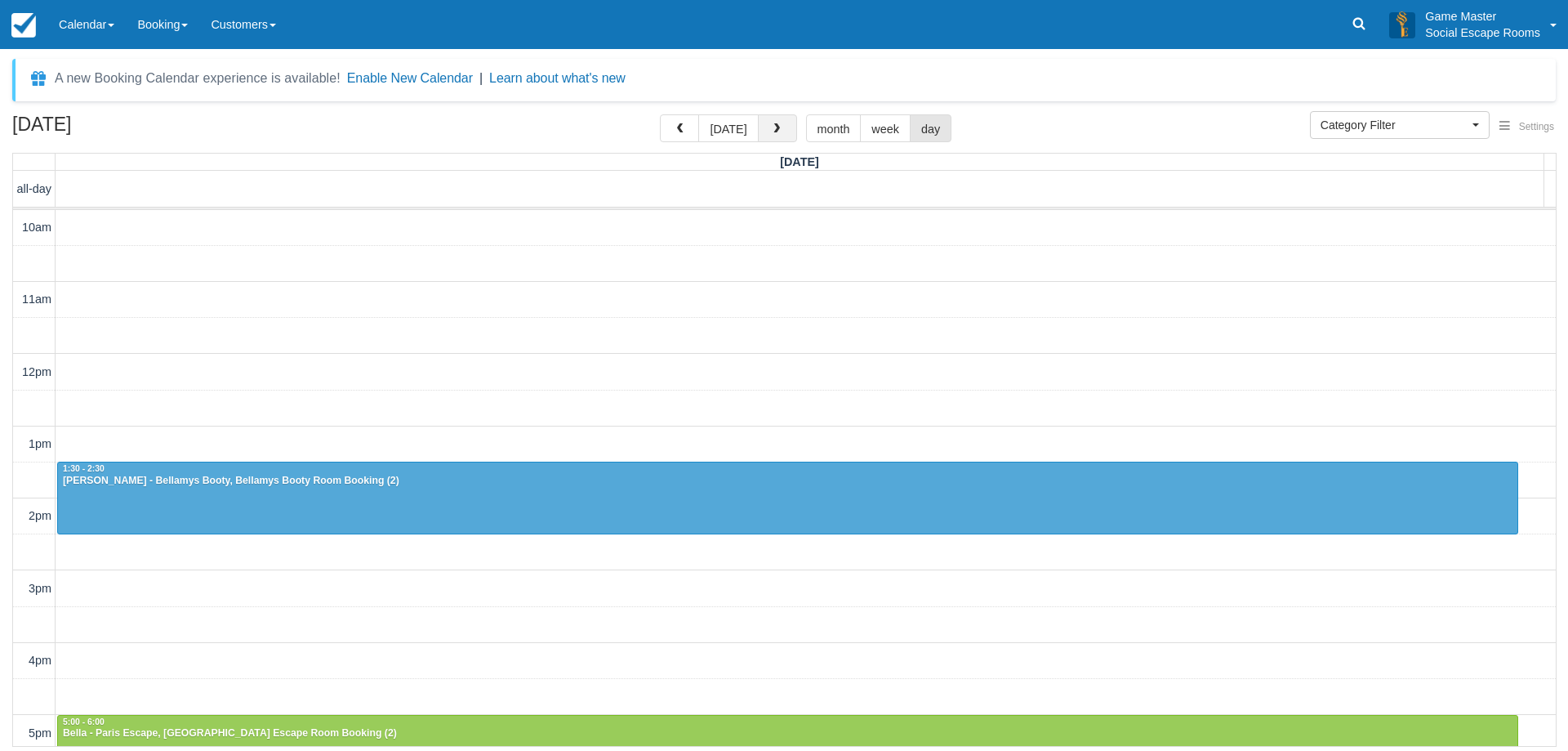
click at [775, 133] on span "button" at bounding box center [776, 128] width 11 height 11
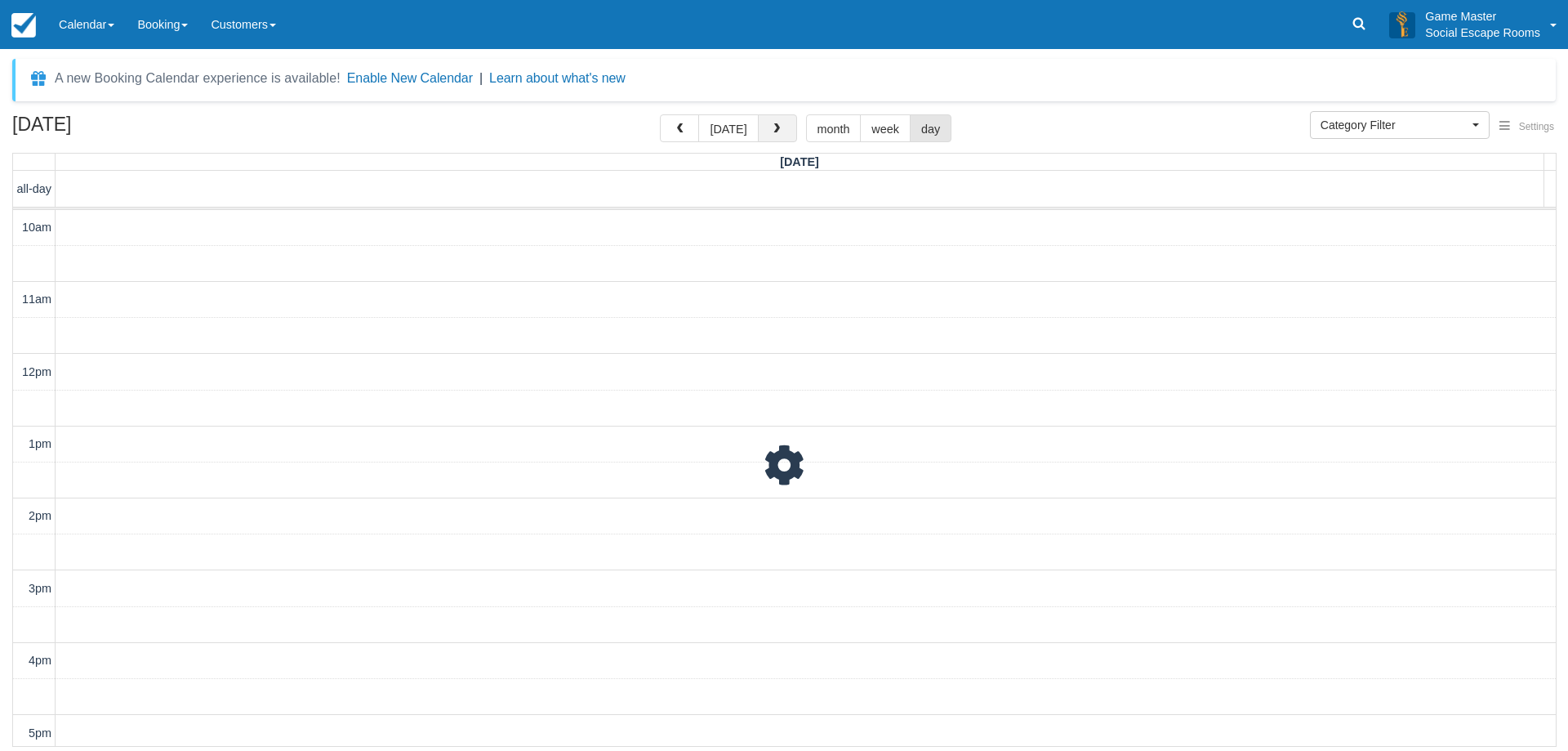
click at [775, 133] on span "button" at bounding box center [776, 128] width 11 height 11
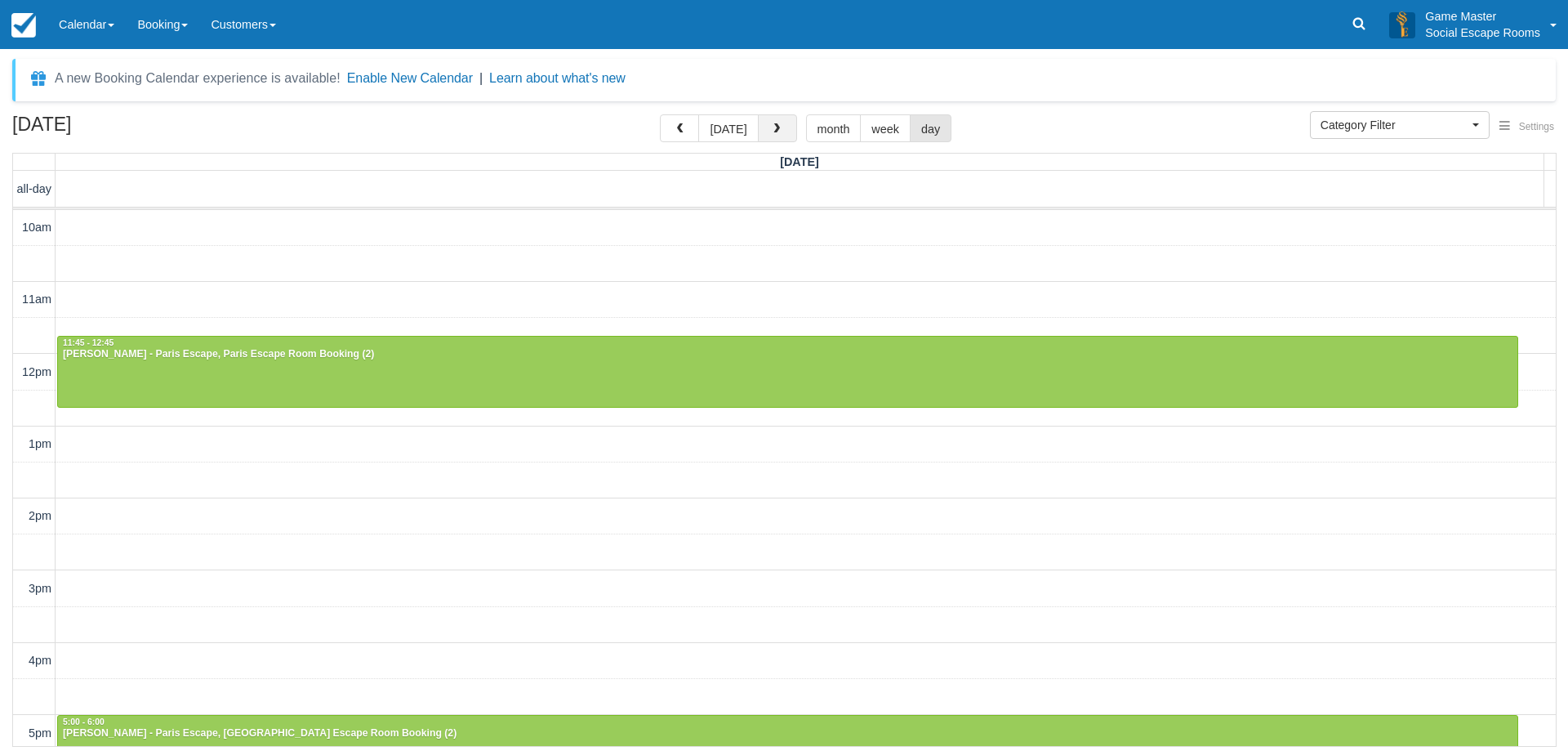
click at [776, 133] on span "button" at bounding box center [776, 128] width 11 height 11
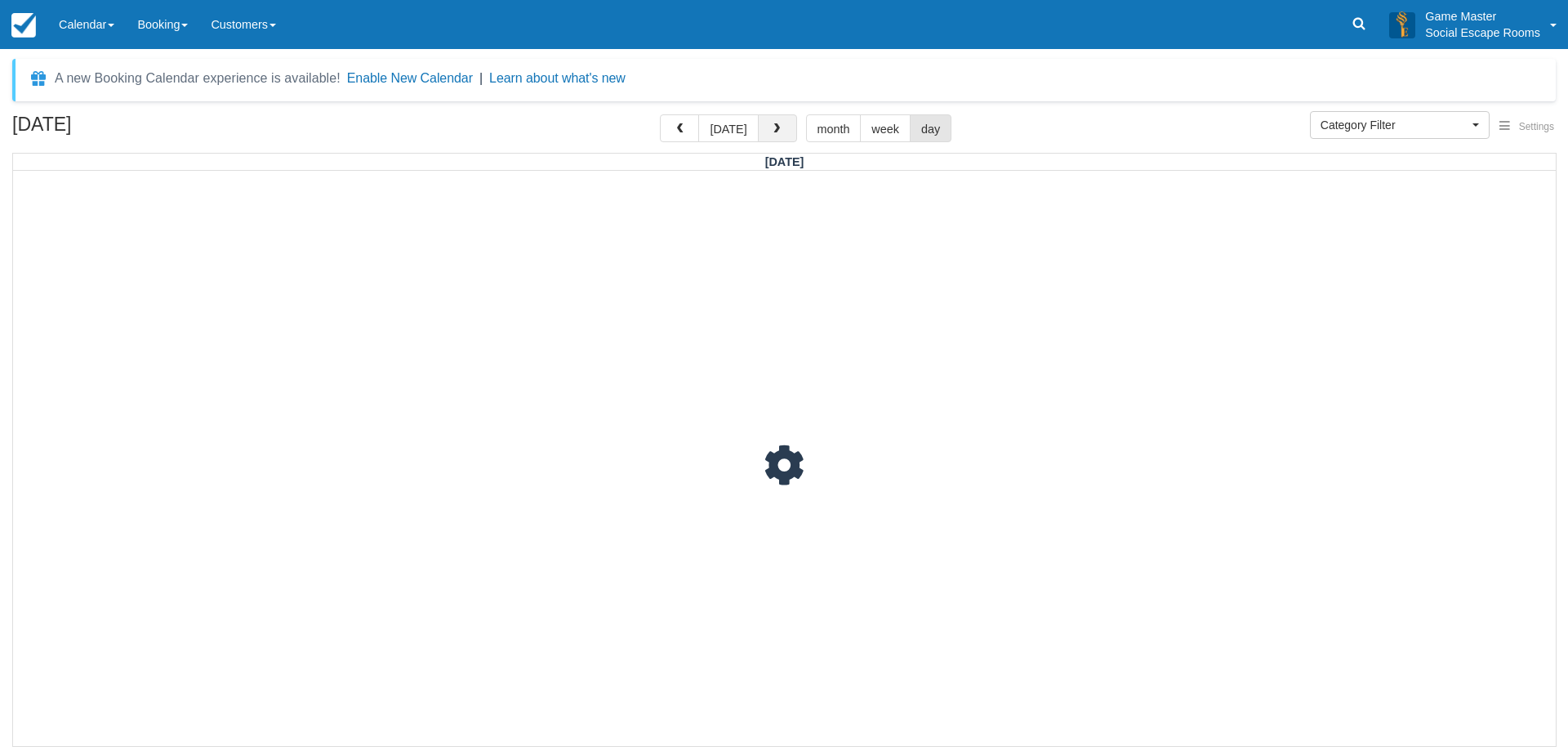
click at [776, 133] on span "button" at bounding box center [776, 128] width 11 height 11
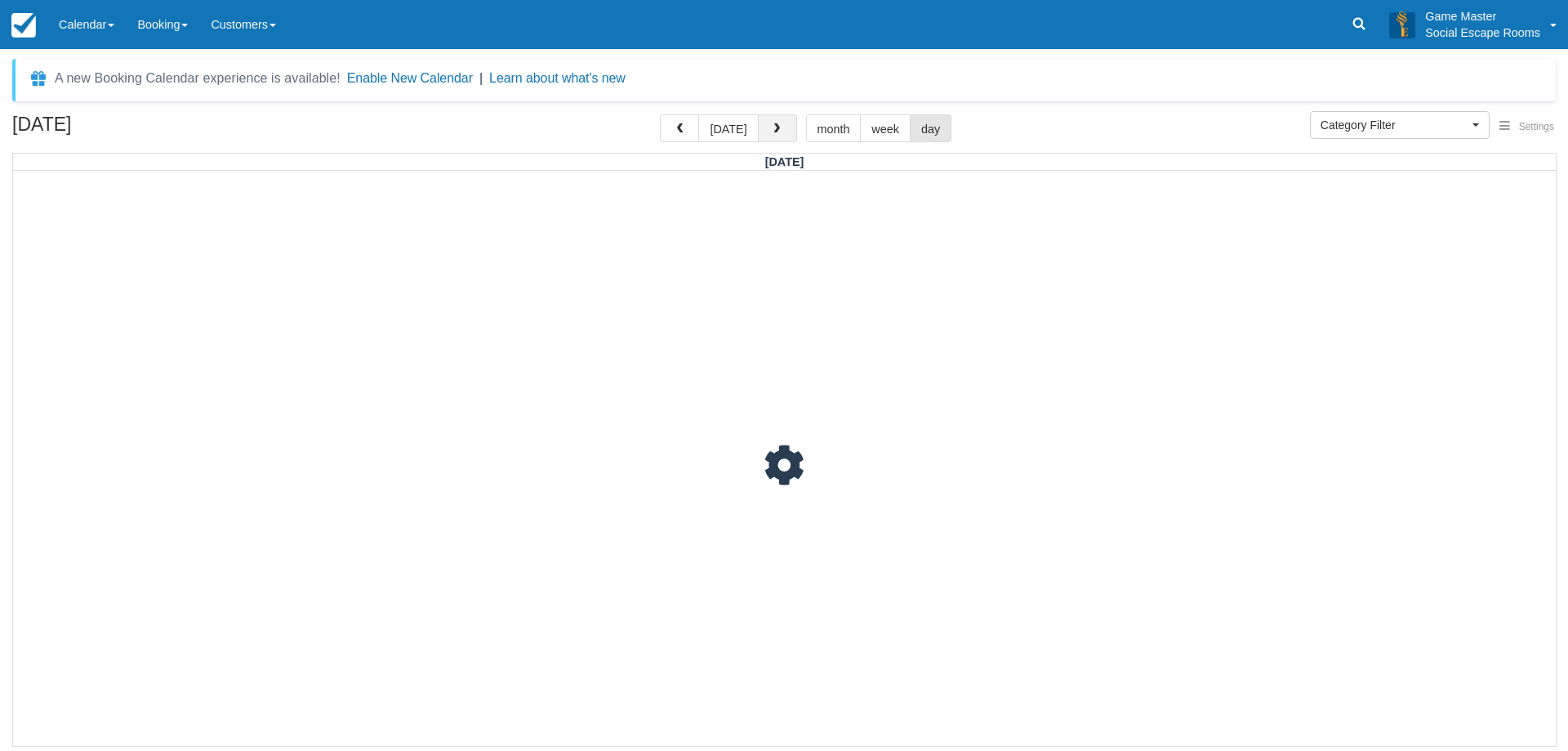
click at [776, 133] on span "button" at bounding box center [776, 128] width 11 height 11
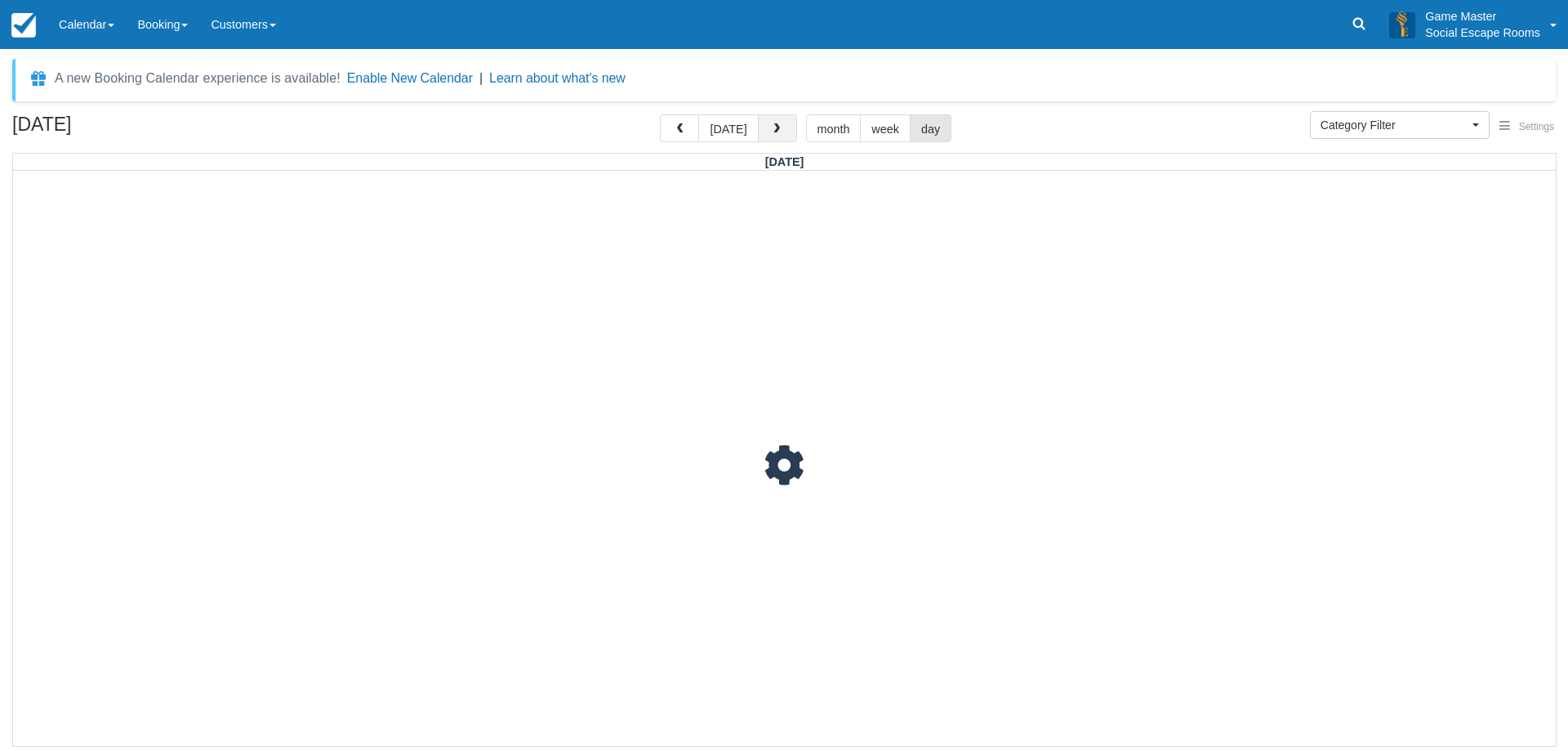
click at [776, 133] on span "button" at bounding box center [776, 128] width 11 height 11
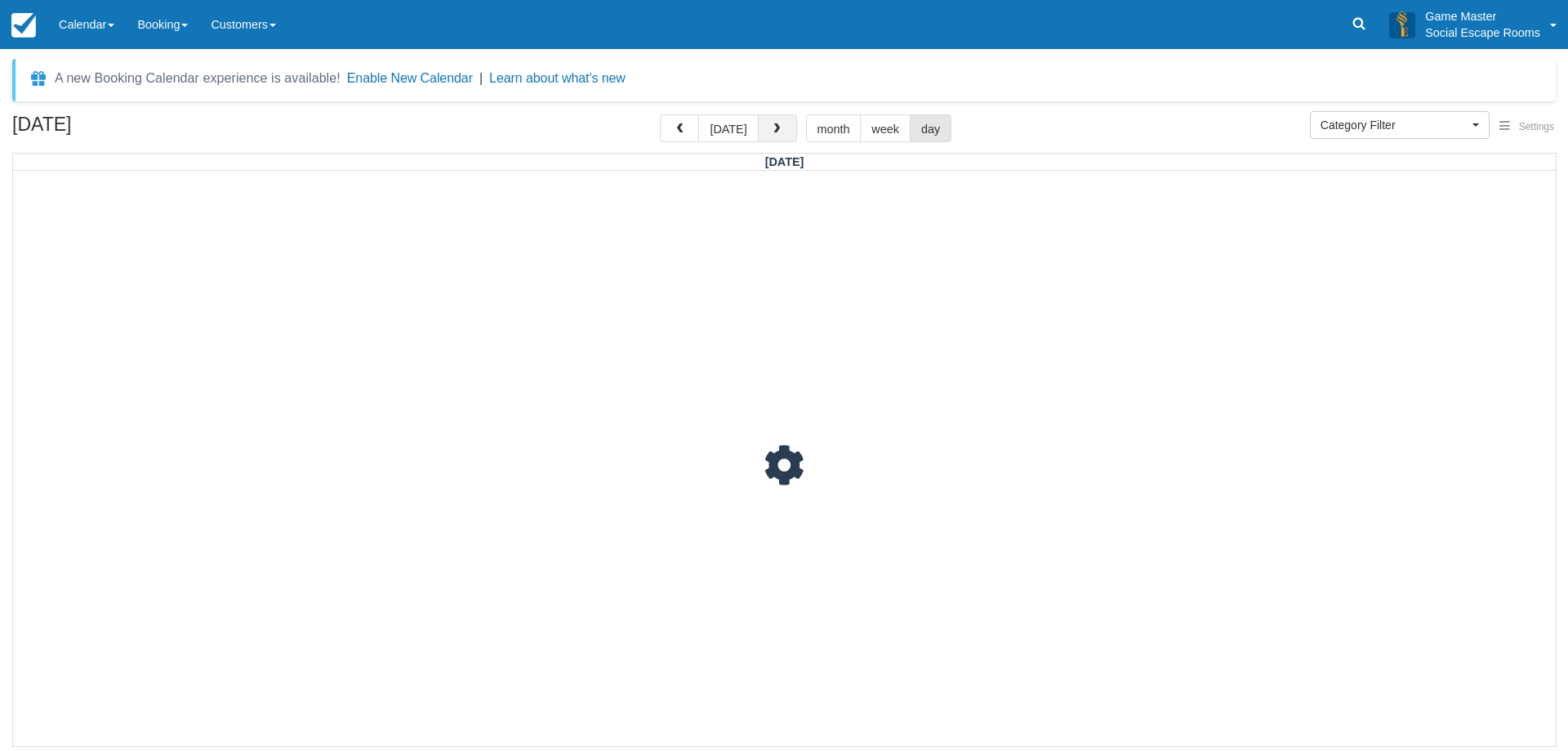
click at [776, 133] on span "button" at bounding box center [776, 128] width 11 height 11
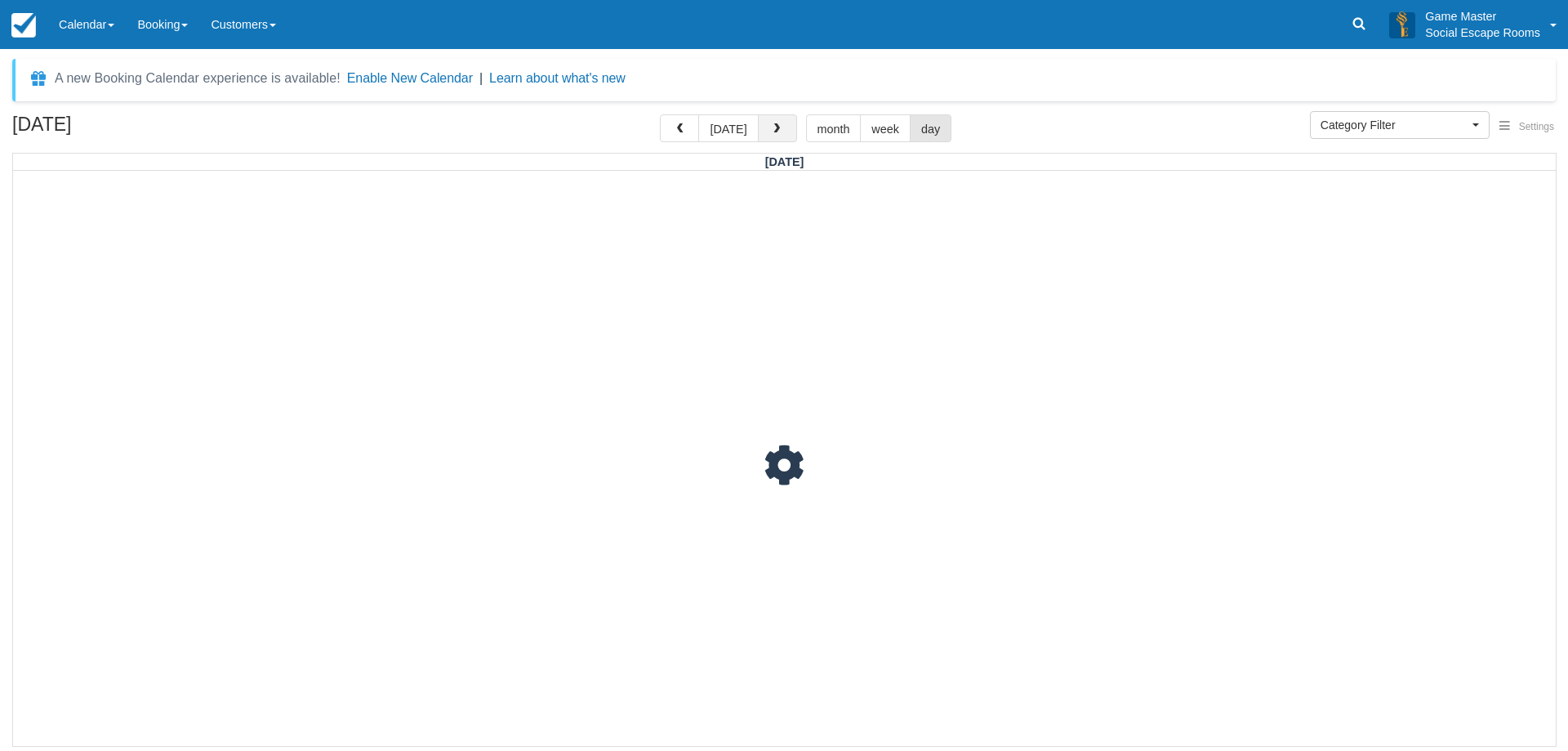
click at [776, 133] on span "button" at bounding box center [776, 128] width 11 height 11
click at [965, 385] on div at bounding box center [784, 457] width 1543 height 574
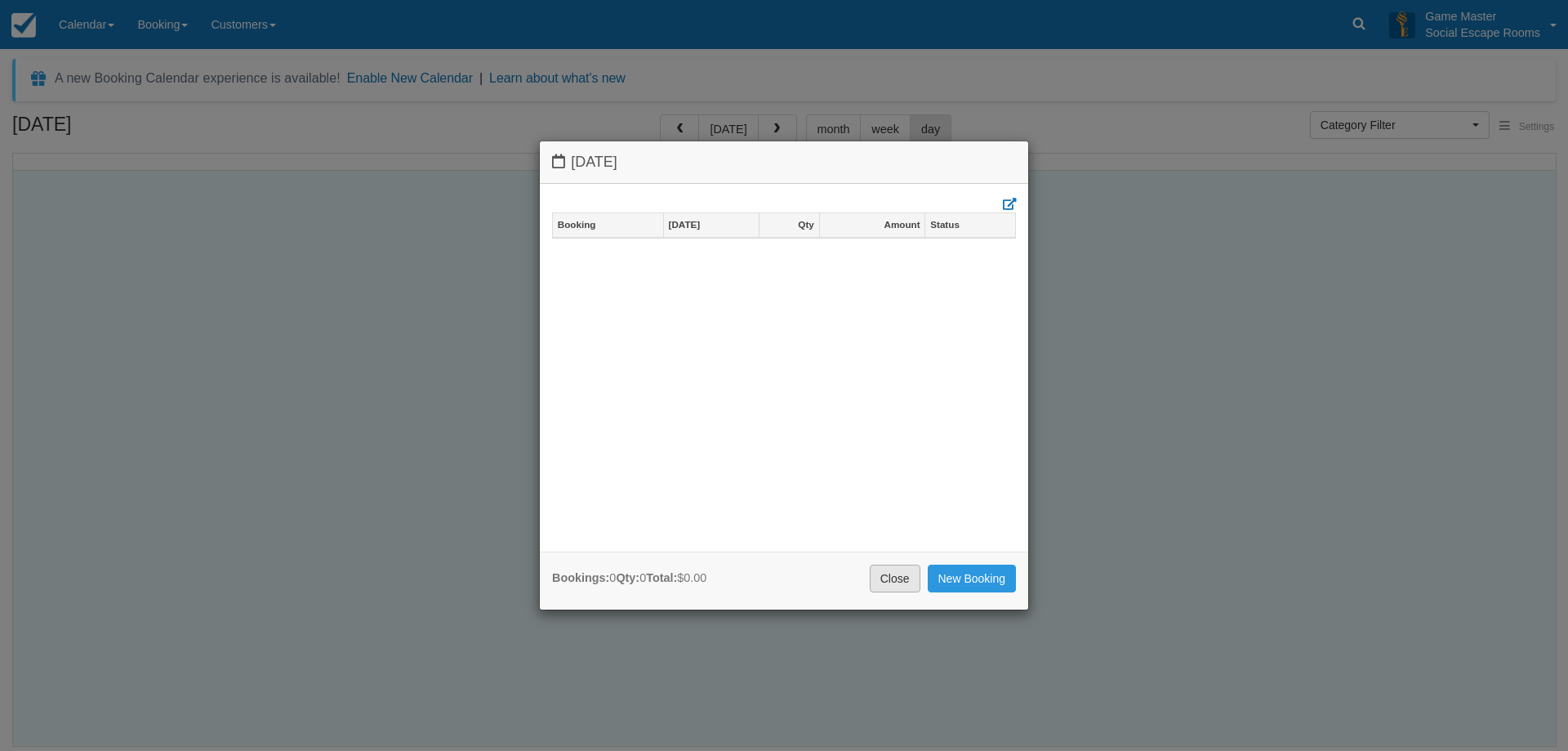
click at [890, 572] on link "Close" at bounding box center [896, 579] width 51 height 28
